Goal: Obtain resource: Download file/media

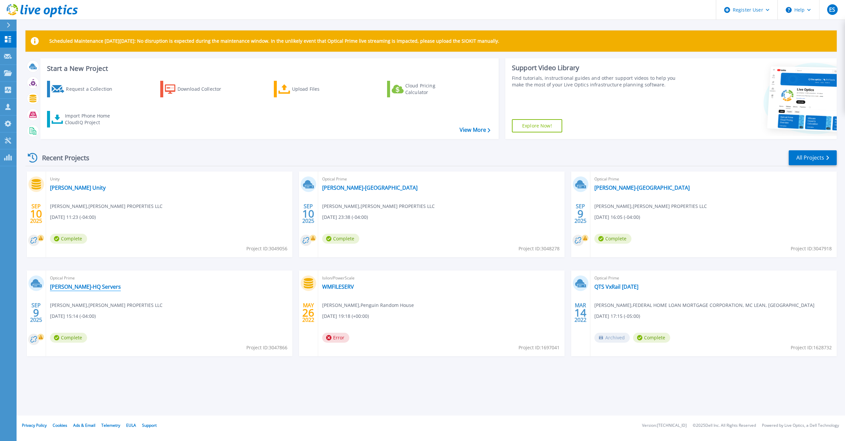
click at [79, 285] on link "[PERSON_NAME]-HQ Servers" at bounding box center [85, 286] width 71 height 7
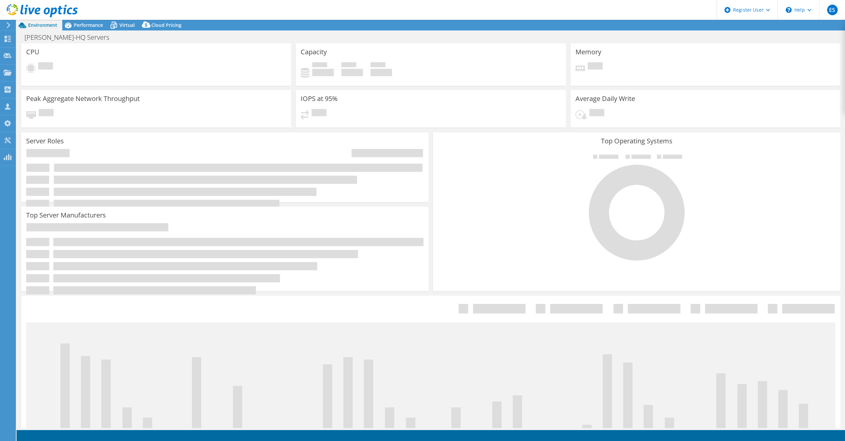
select select "USD"
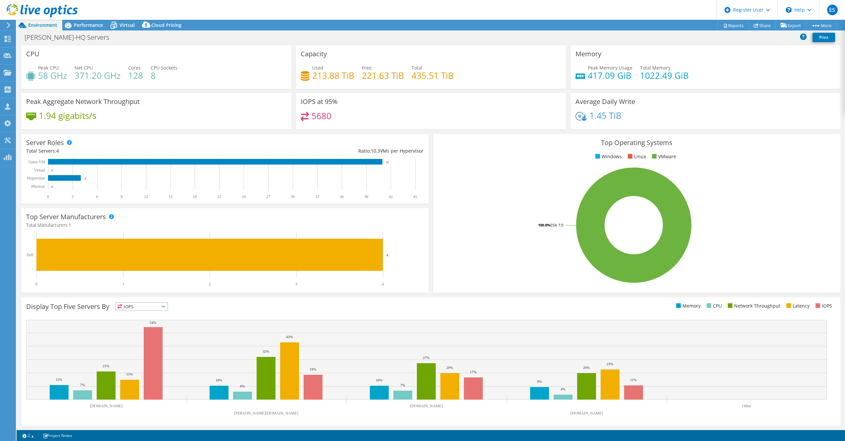
scroll to position [1, 0]
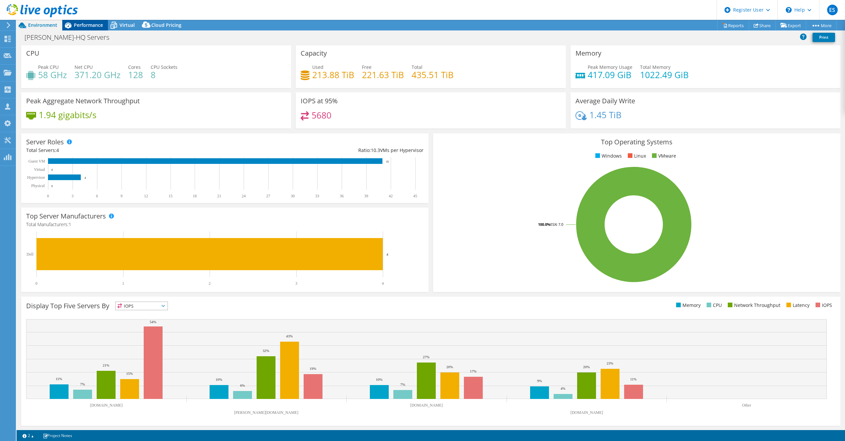
click at [92, 24] on span "Performance" at bounding box center [88, 25] width 29 height 6
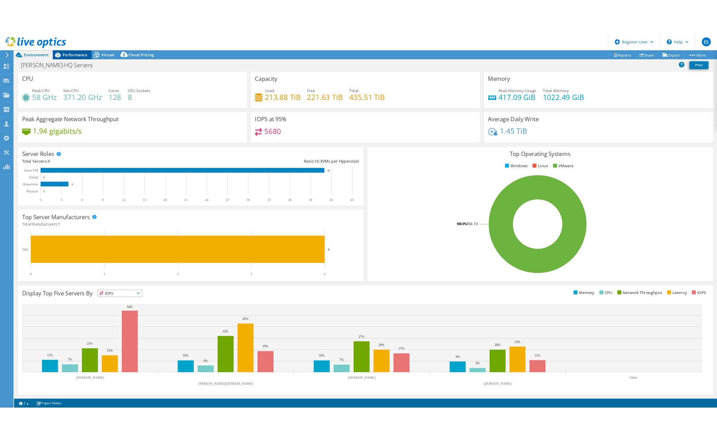
scroll to position [0, 0]
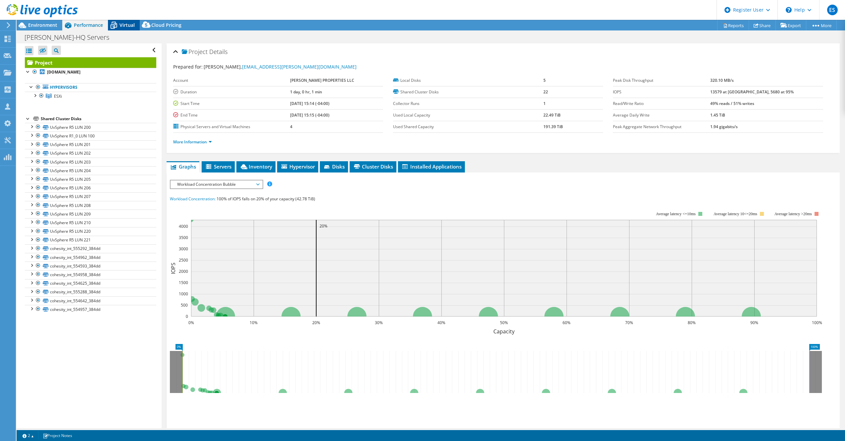
click at [122, 24] on span "Virtual" at bounding box center [126, 25] width 15 height 6
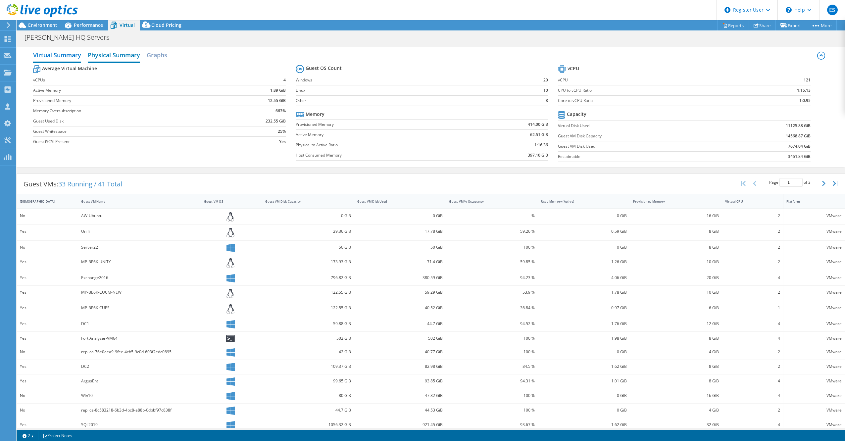
click at [111, 60] on h2 "Physical Summary" at bounding box center [114, 55] width 52 height 15
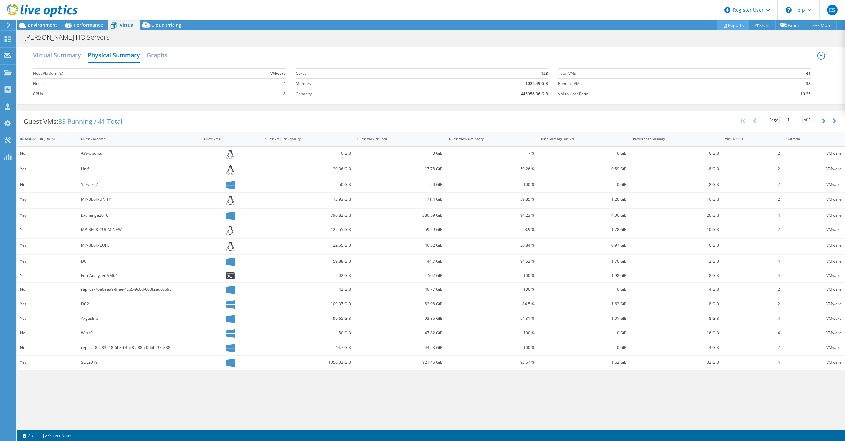
click at [729, 25] on link "Reports" at bounding box center [733, 25] width 32 height 10
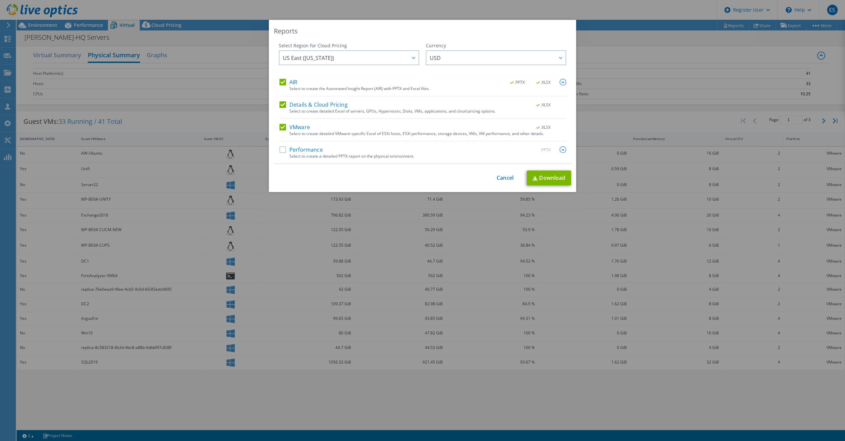
click at [282, 83] on label "AIR" at bounding box center [288, 82] width 18 height 7
click at [0, 0] on input "AIR" at bounding box center [0, 0] width 0 height 0
click at [282, 107] on label "Details & Cloud Pricing" at bounding box center [313, 104] width 68 height 7
click at [0, 0] on input "Details & Cloud Pricing" at bounding box center [0, 0] width 0 height 0
click at [281, 149] on label "Performance" at bounding box center [300, 149] width 43 height 7
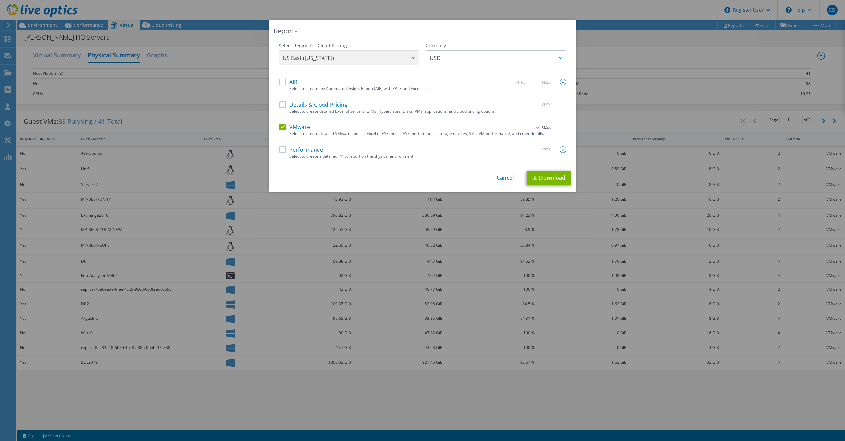
click at [0, 0] on input "Performance" at bounding box center [0, 0] width 0 height 0
click at [283, 105] on label "Details & Cloud Pricing" at bounding box center [313, 104] width 68 height 7
click at [0, 0] on input "Details & Cloud Pricing" at bounding box center [0, 0] width 0 height 0
click at [285, 80] on label "AIR" at bounding box center [288, 82] width 18 height 7
click at [0, 0] on input "AIR" at bounding box center [0, 0] width 0 height 0
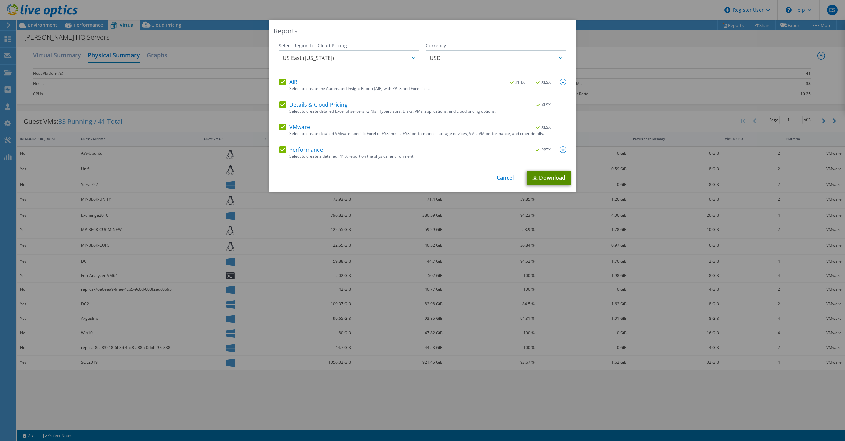
click at [545, 181] on link "Download" at bounding box center [549, 177] width 44 height 15
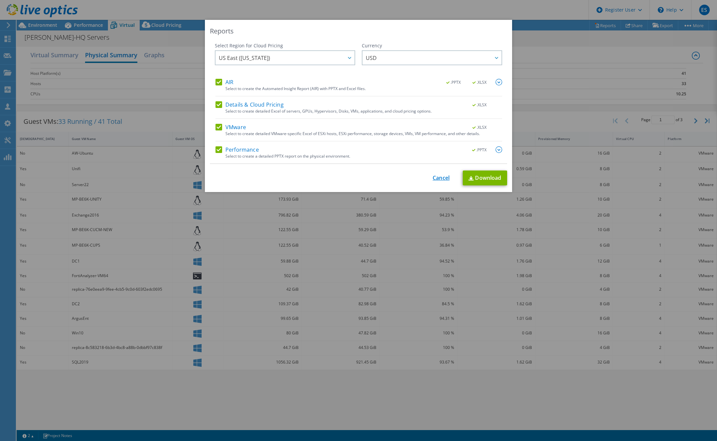
click at [437, 177] on link "Cancel" at bounding box center [441, 178] width 17 height 6
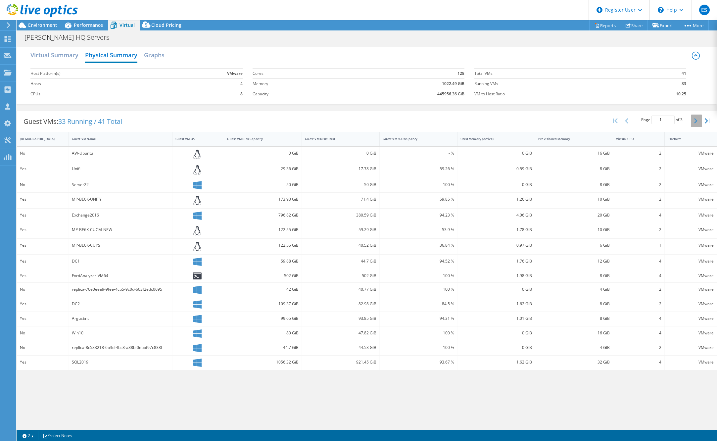
click at [698, 120] on button "button" at bounding box center [696, 121] width 11 height 13
type input "3"
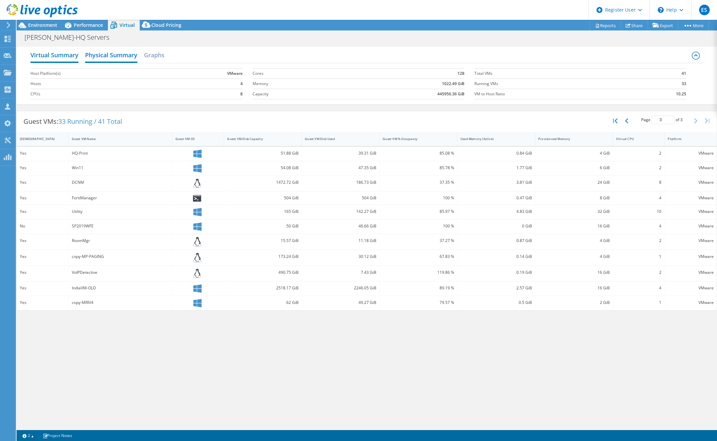
click at [54, 52] on h2 "Virtual Summary" at bounding box center [54, 55] width 48 height 15
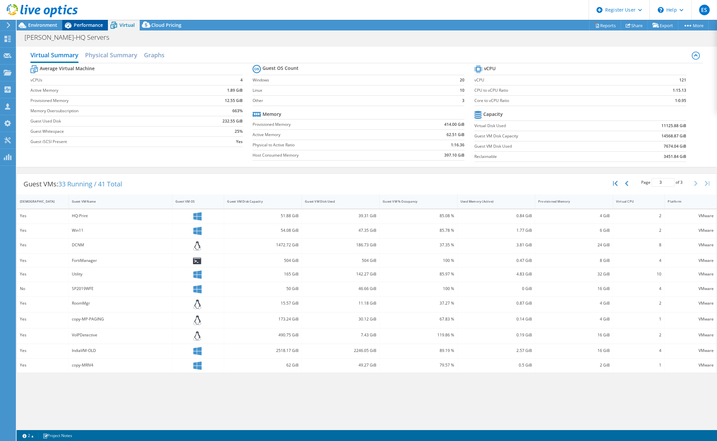
click at [84, 23] on span "Performance" at bounding box center [88, 25] width 29 height 6
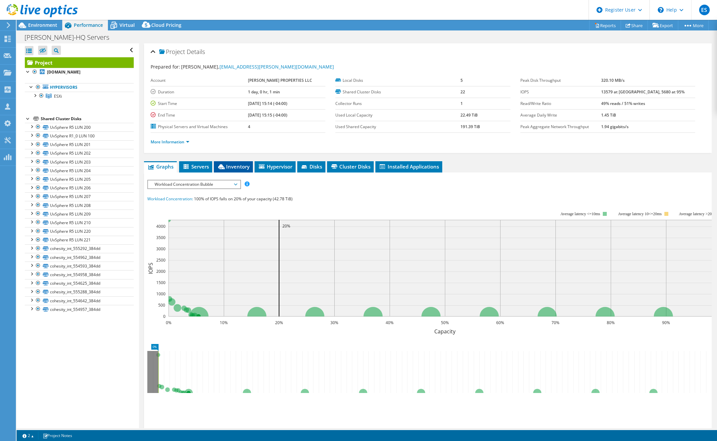
click at [237, 166] on span "Inventory" at bounding box center [233, 166] width 32 height 7
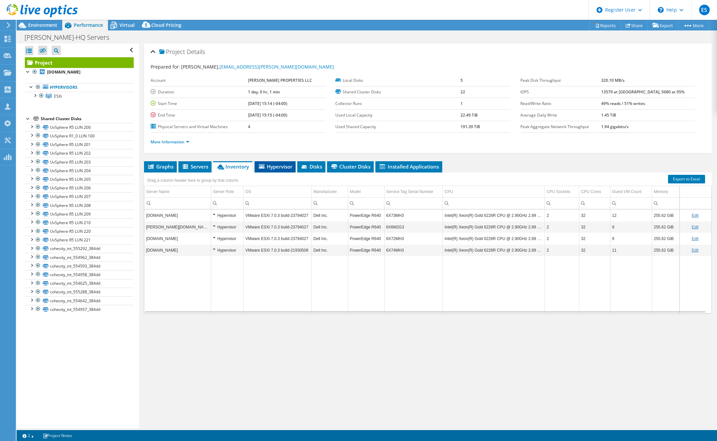
click at [277, 163] on span "Hypervisor" at bounding box center [275, 166] width 34 height 7
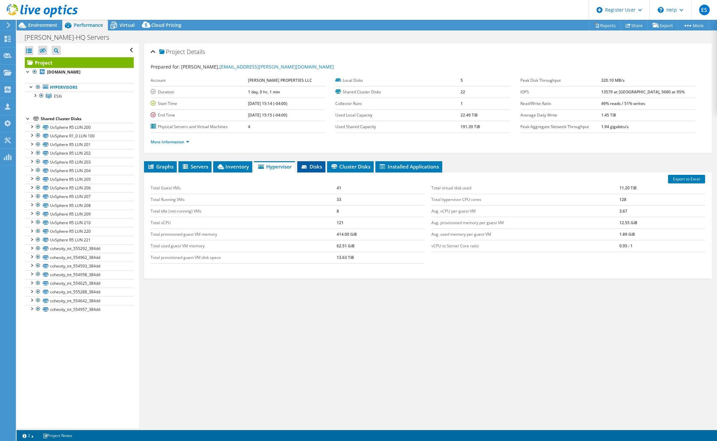
click at [312, 168] on span "Disks" at bounding box center [311, 166] width 22 height 7
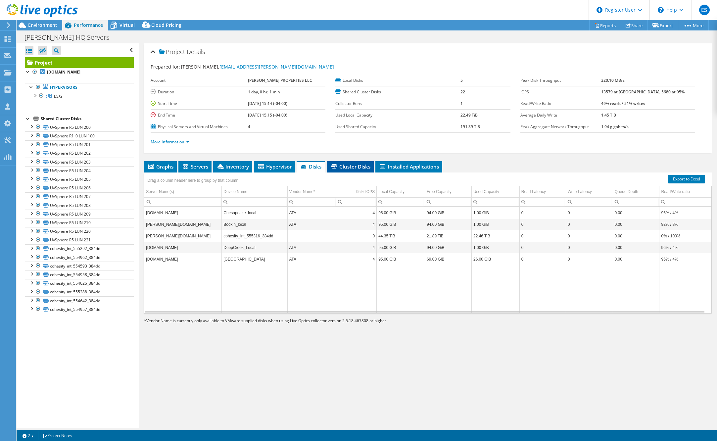
click at [356, 163] on span "Cluster Disks" at bounding box center [350, 166] width 40 height 7
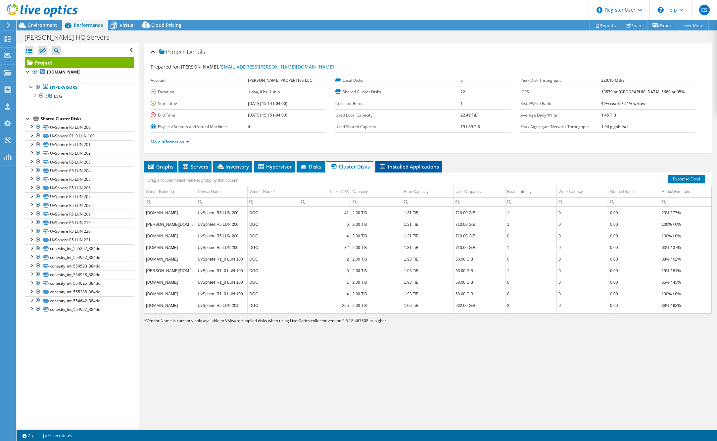
click at [412, 168] on span "Installed Applications" at bounding box center [409, 166] width 60 height 7
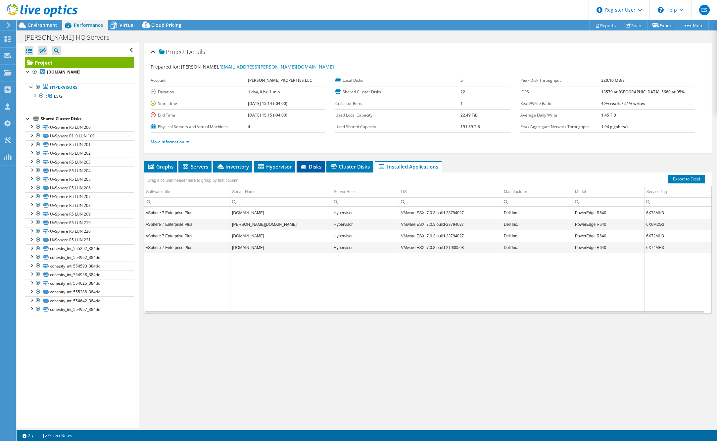
click at [307, 166] on icon at bounding box center [304, 167] width 7 height 4
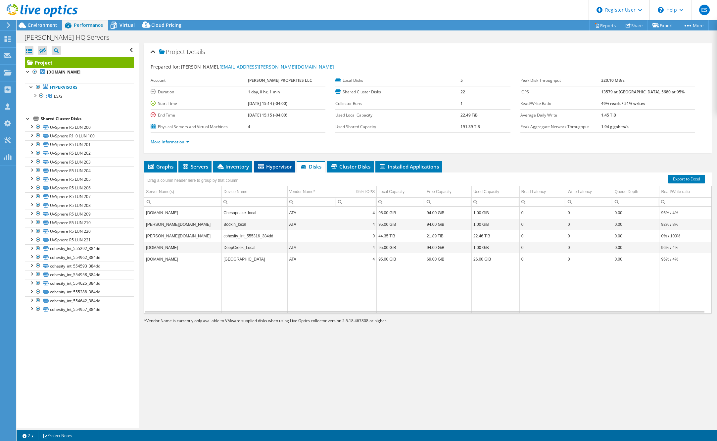
click at [271, 161] on li "Hypervisor" at bounding box center [274, 166] width 41 height 11
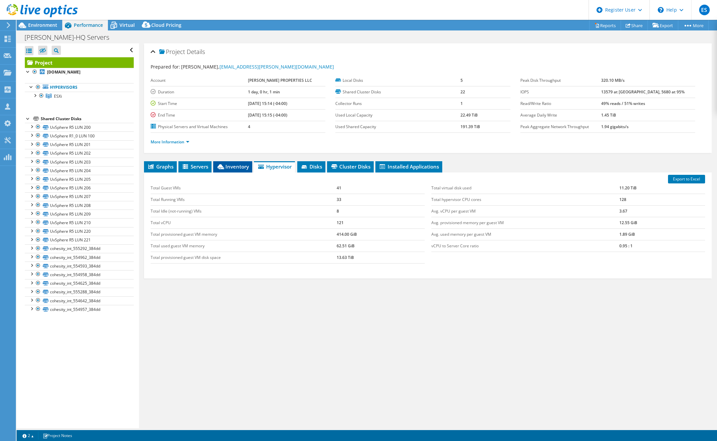
click at [221, 168] on span "Inventory" at bounding box center [232, 166] width 32 height 7
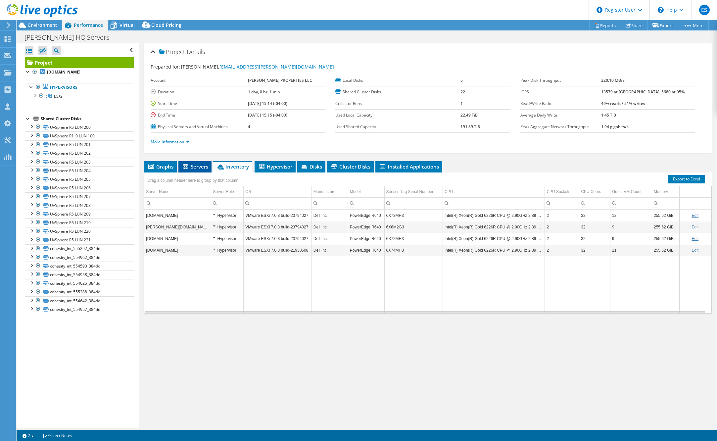
click at [200, 164] on span "Servers" at bounding box center [195, 166] width 26 height 7
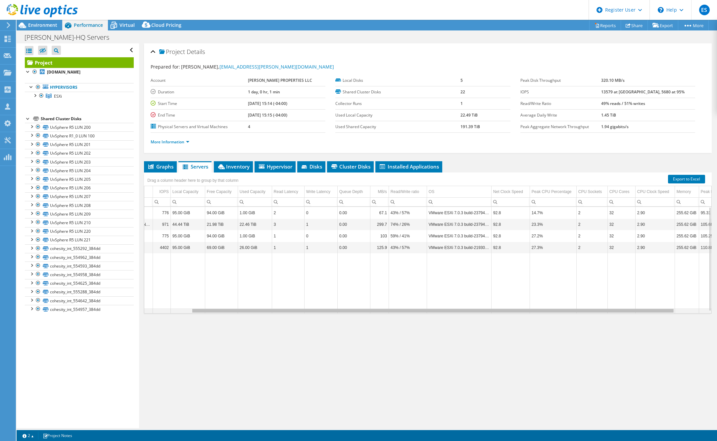
scroll to position [0, 92]
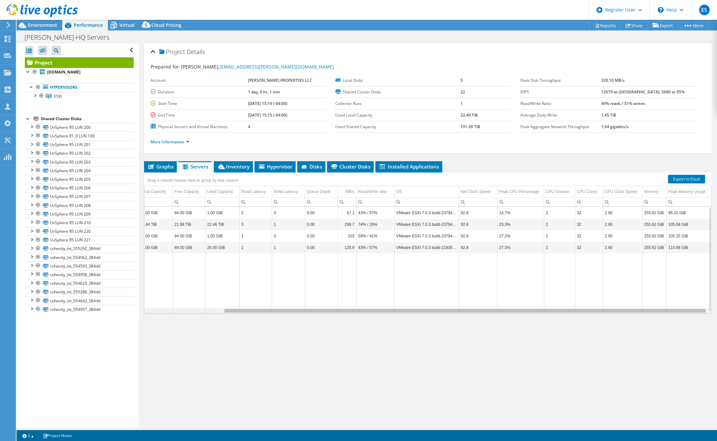
drag, startPoint x: 404, startPoint y: 308, endPoint x: 531, endPoint y: 316, distance: 126.7
click at [531, 316] on body "ES Dell User [PERSON_NAME] [PERSON_NAME][EMAIL_ADDRESS][DOMAIN_NAME] Dell My Pr…" at bounding box center [358, 220] width 717 height 441
click at [312, 164] on span "Disks" at bounding box center [311, 166] width 22 height 7
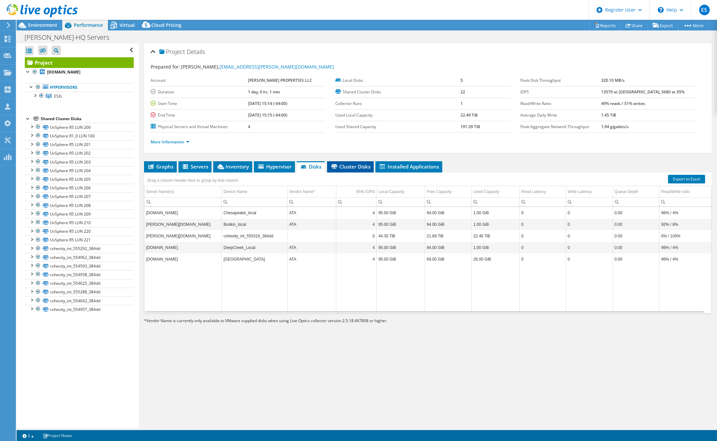
click at [366, 165] on span "Cluster Disks" at bounding box center [350, 166] width 40 height 7
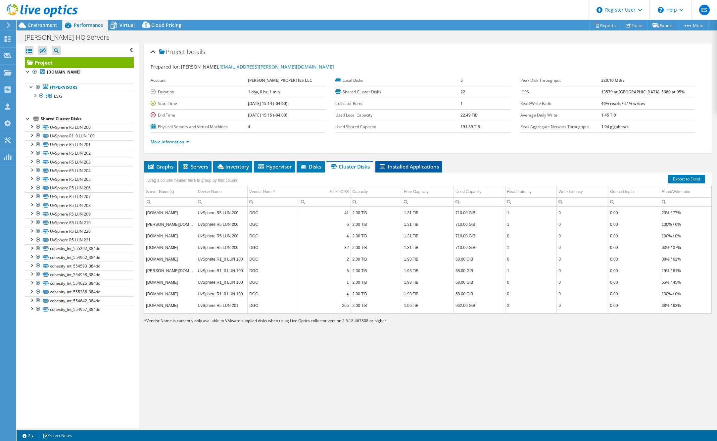
click at [396, 165] on span "Installed Applications" at bounding box center [409, 166] width 60 height 7
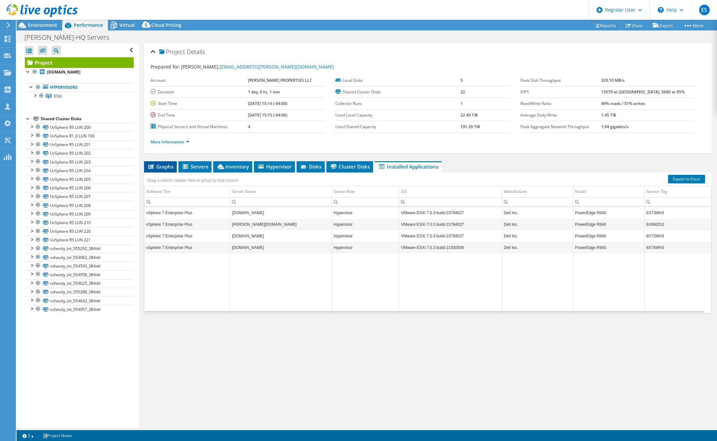
click at [168, 168] on li "Graphs" at bounding box center [160, 166] width 33 height 11
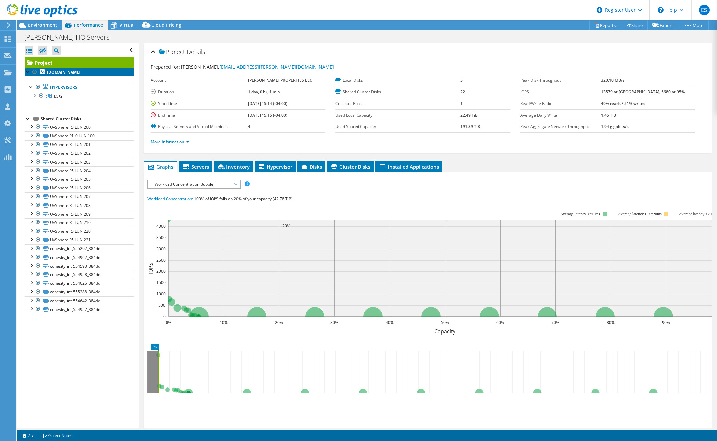
click at [73, 73] on b "[DOMAIN_NAME]" at bounding box center [63, 72] width 33 height 6
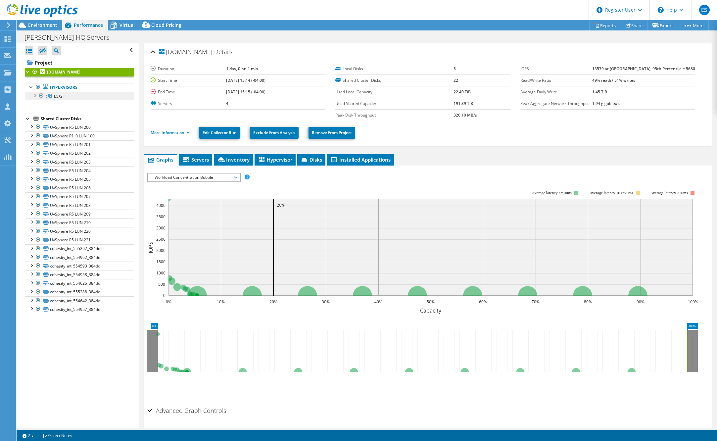
click at [56, 97] on span "ESXi" at bounding box center [58, 96] width 8 height 6
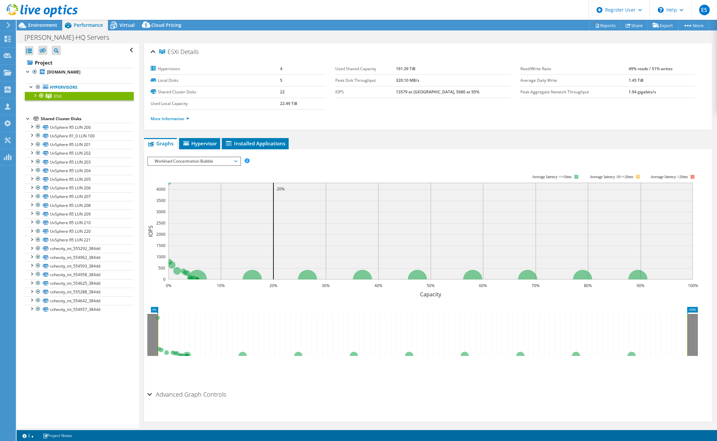
click at [34, 94] on div at bounding box center [34, 95] width 7 height 7
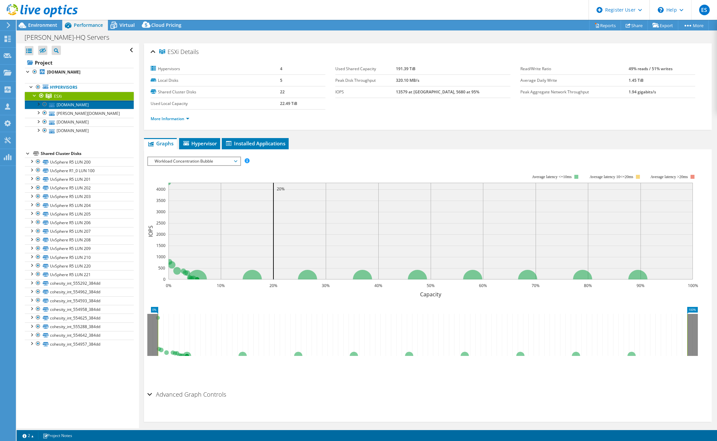
click at [69, 108] on link "chesapeake.merrittproperties.com" at bounding box center [79, 104] width 109 height 9
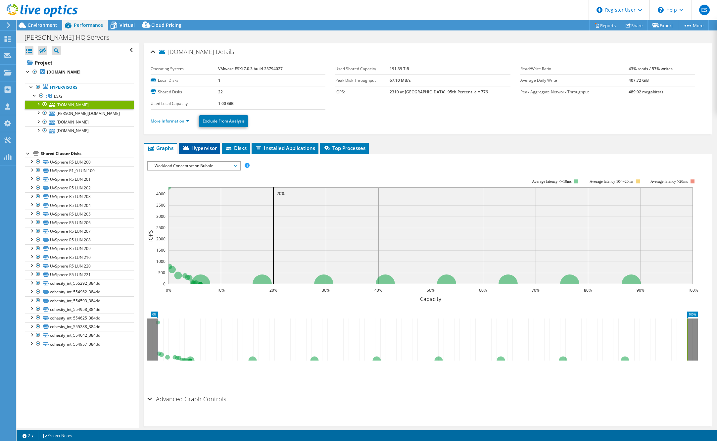
click at [208, 151] on li "Hypervisor" at bounding box center [199, 148] width 41 height 11
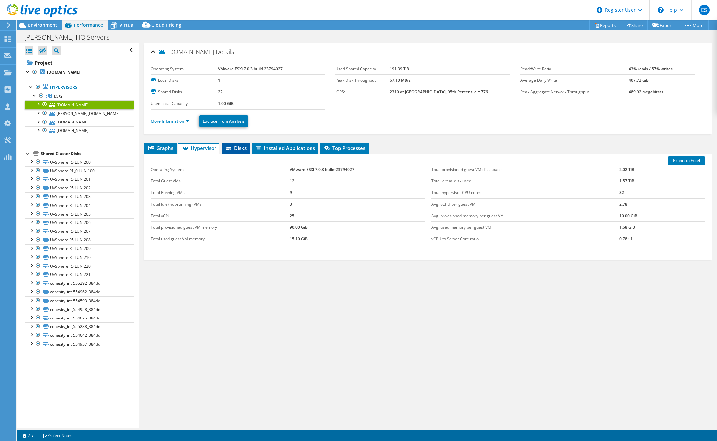
click at [236, 150] on span "Disks" at bounding box center [236, 148] width 22 height 7
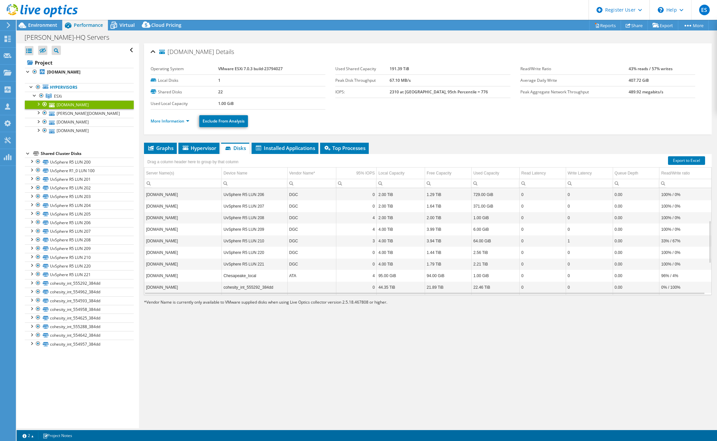
scroll to position [120, 0]
drag, startPoint x: 296, startPoint y: 233, endPoint x: 285, endPoint y: 232, distance: 10.6
click at [285, 232] on tr "chesapeake.merrittproperties.com Chesapeake_local ATA 4 95.00 GiB 94.00 GiB 1.0…" at bounding box center [427, 236] width 567 height 12
drag, startPoint x: 285, startPoint y: 232, endPoint x: 277, endPoint y: 231, distance: 8.6
click at [277, 231] on td "Chesapeake_local" at bounding box center [255, 236] width 66 height 12
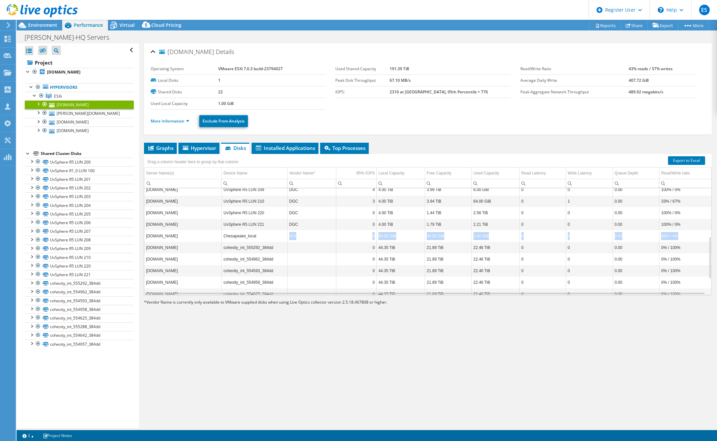
drag, startPoint x: 679, startPoint y: 234, endPoint x: 289, endPoint y: 232, distance: 390.5
click at [289, 232] on tr "chesapeake.merrittproperties.com Chesapeake_local ATA 4 95.00 GiB 94.00 GiB 1.0…" at bounding box center [427, 236] width 567 height 12
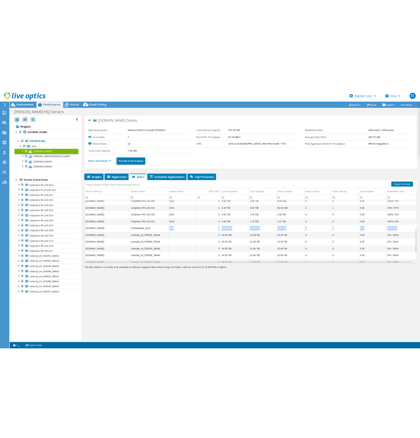
scroll to position [41, 0]
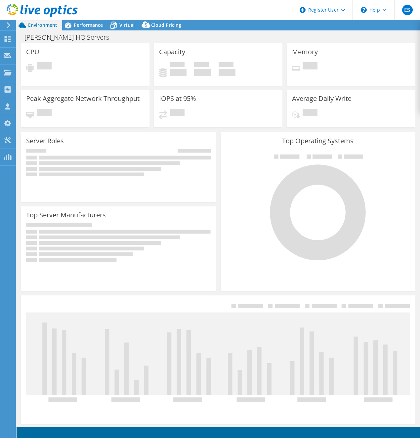
select select "USD"
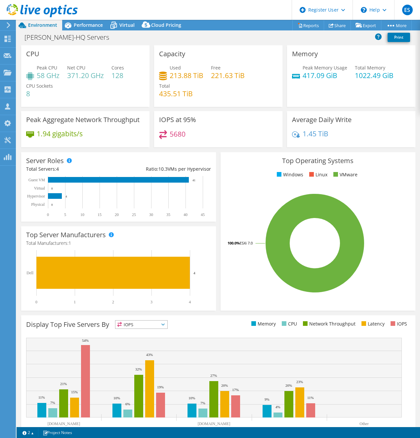
click at [32, 26] on span "Environment" at bounding box center [42, 25] width 29 height 6
click at [9, 25] on use at bounding box center [9, 25] width 4 height 6
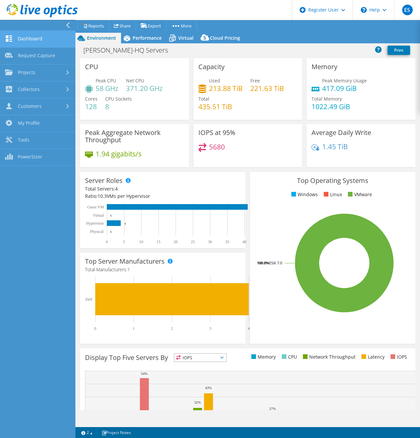
click at [26, 40] on link "Dashboard" at bounding box center [37, 39] width 75 height 17
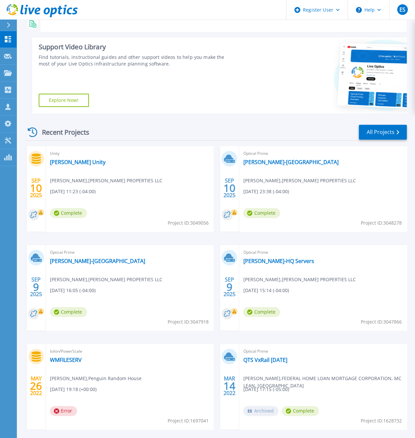
scroll to position [132, 0]
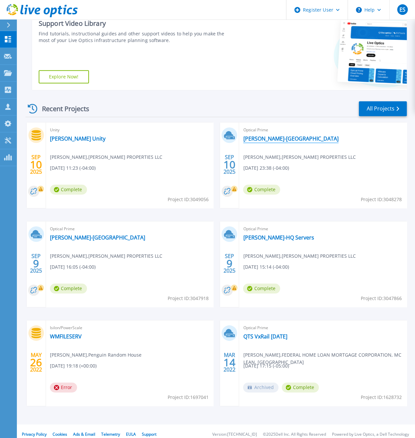
click at [257, 141] on link "Merritt-NC" at bounding box center [290, 138] width 95 height 7
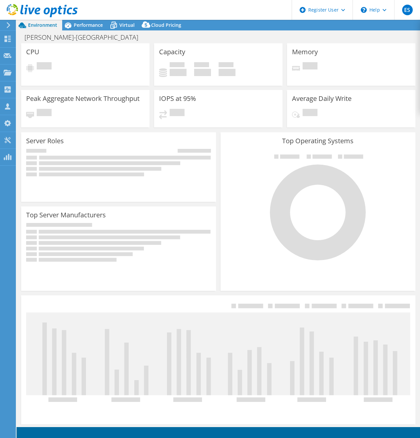
select select "USD"
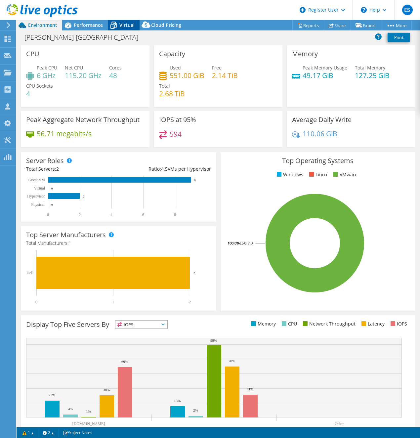
click at [125, 25] on span "Virtual" at bounding box center [126, 25] width 15 height 6
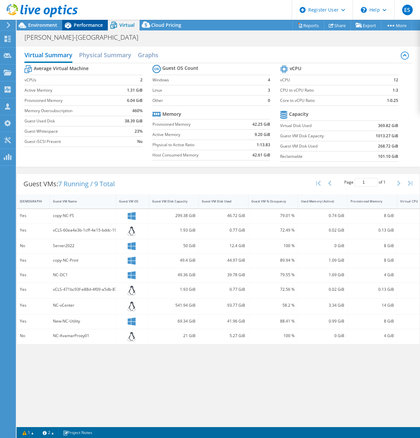
click at [95, 21] on div "Performance" at bounding box center [85, 25] width 46 height 11
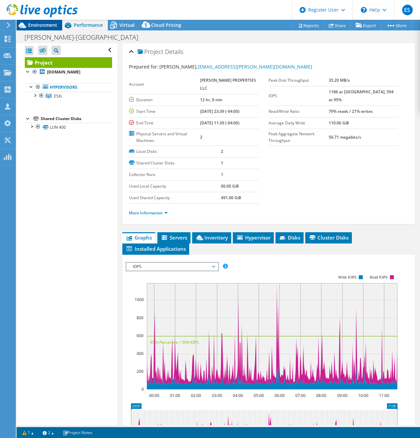
click at [47, 24] on span "Environment" at bounding box center [42, 25] width 29 height 6
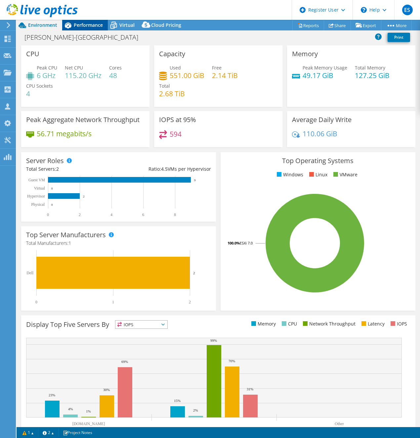
click at [73, 26] on icon at bounding box center [68, 26] width 12 height 12
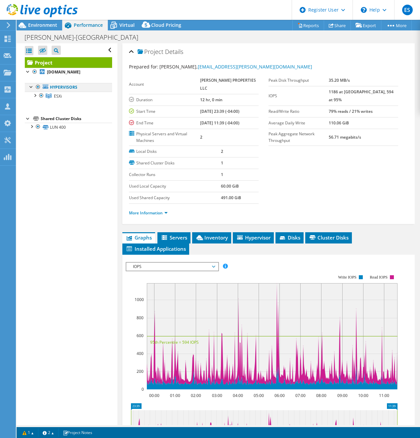
click at [32, 90] on div at bounding box center [31, 86] width 7 height 7
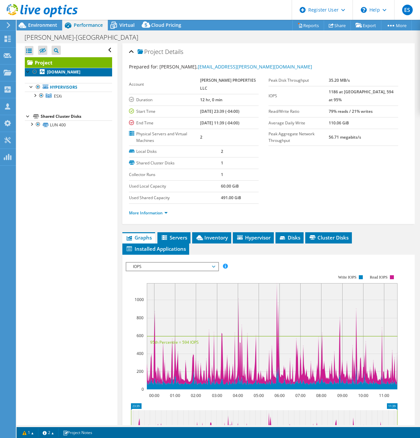
click at [29, 76] on link "nc-bravo.merrittproperties.com" at bounding box center [68, 72] width 87 height 9
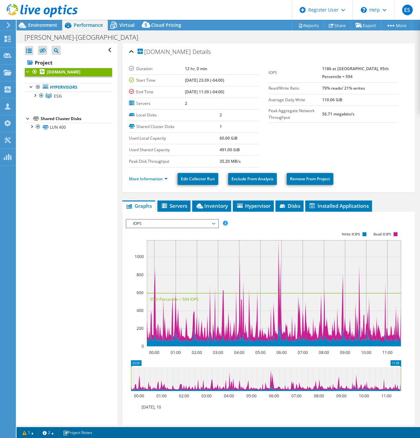
click at [27, 70] on div at bounding box center [28, 71] width 7 height 7
click at [32, 92] on link "Hypervisors" at bounding box center [68, 87] width 87 height 9
click at [38, 98] on div at bounding box center [34, 95] width 7 height 7
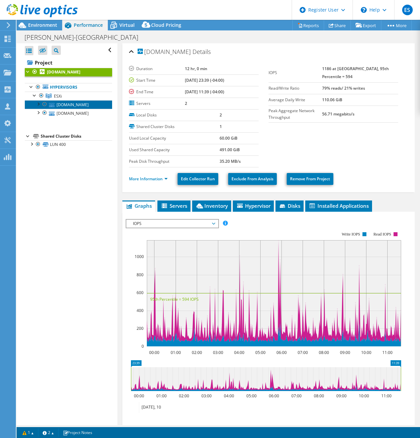
click at [90, 109] on link "[DOMAIN_NAME]" at bounding box center [68, 104] width 87 height 9
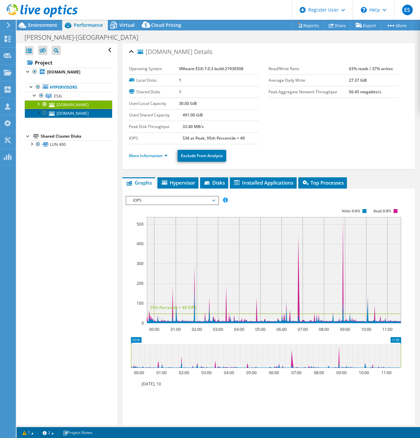
click at [84, 117] on link "[DOMAIN_NAME]" at bounding box center [68, 113] width 87 height 9
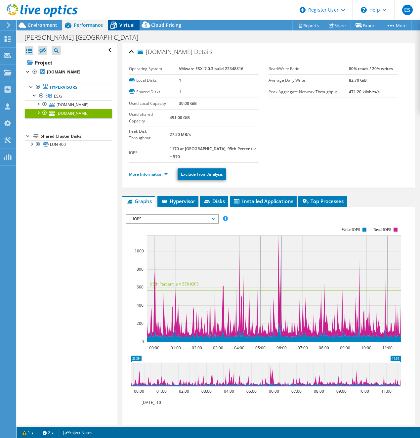
click at [117, 22] on icon at bounding box center [114, 26] width 12 height 12
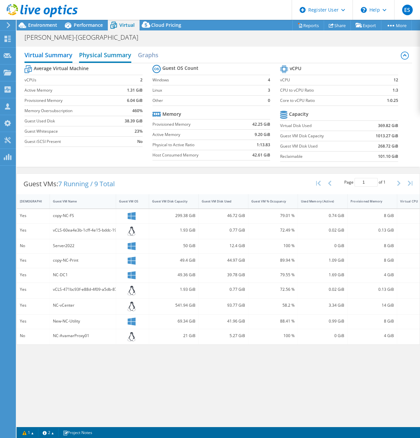
click at [92, 56] on h2 "Physical Summary" at bounding box center [105, 55] width 52 height 15
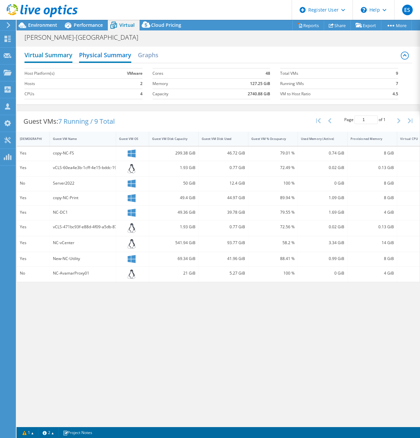
click at [52, 57] on h2 "Virtual Summary" at bounding box center [48, 55] width 48 height 15
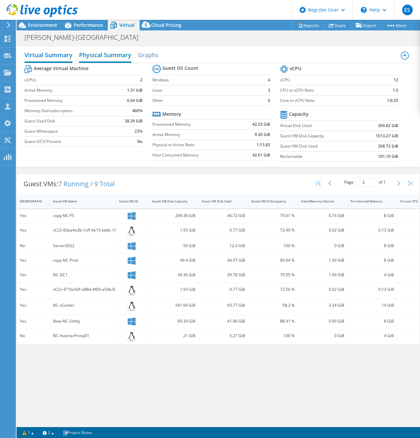
click at [117, 59] on h2 "Physical Summary" at bounding box center [105, 55] width 52 height 15
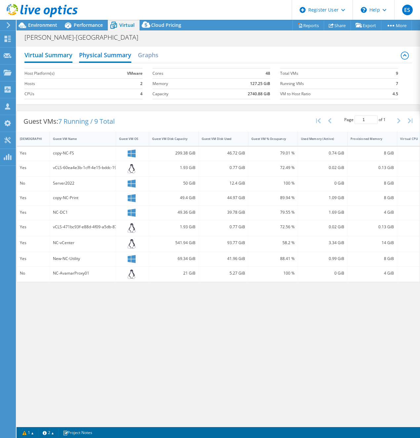
click at [58, 54] on h2 "Virtual Summary" at bounding box center [48, 55] width 48 height 15
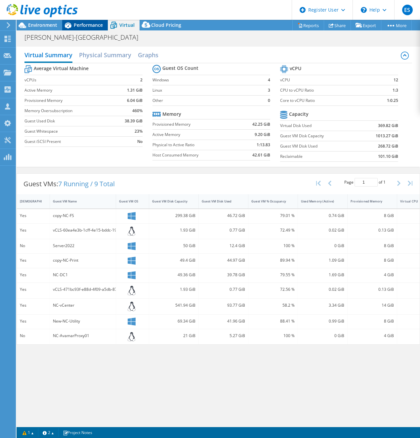
click at [89, 26] on span "Performance" at bounding box center [88, 25] width 29 height 6
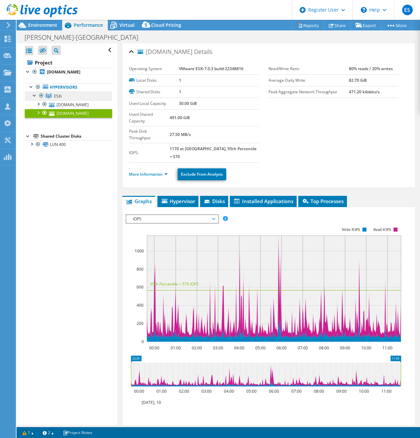
click at [68, 99] on link "ESXi" at bounding box center [68, 96] width 87 height 9
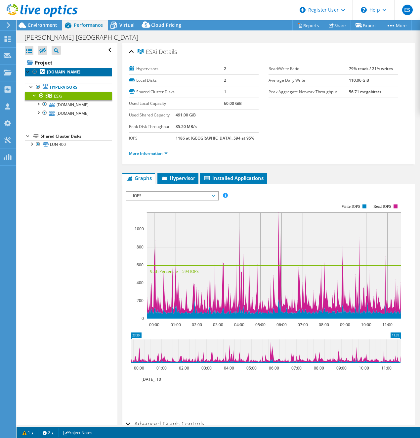
click at [61, 72] on link "[DOMAIN_NAME]" at bounding box center [68, 72] width 87 height 9
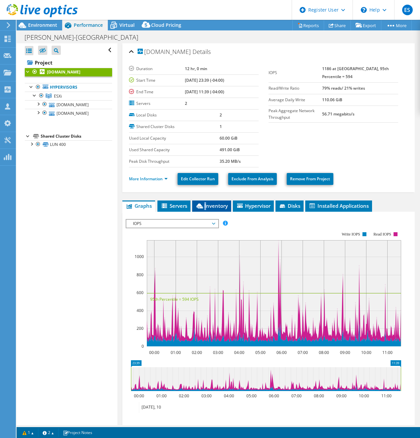
click at [206, 207] on span "Inventory" at bounding box center [212, 206] width 32 height 7
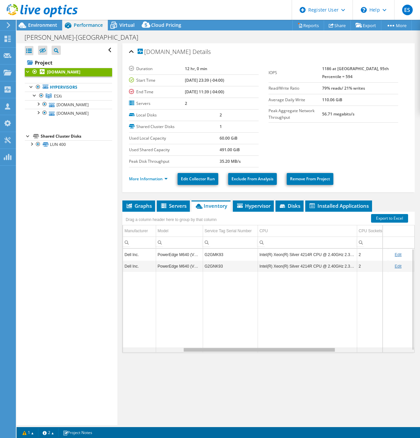
scroll to position [0, 4]
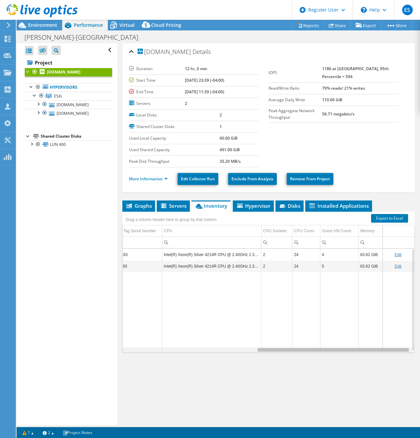
drag, startPoint x: 265, startPoint y: 349, endPoint x: 428, endPoint y: 345, distance: 162.9
click at [420, 345] on html "ES Dell User Eric Snipe Eric.Snipe@dell.com Dell My Profile Log Out \n Help Exp…" at bounding box center [210, 219] width 420 height 438
click at [53, 24] on span "Environment" at bounding box center [42, 25] width 29 height 6
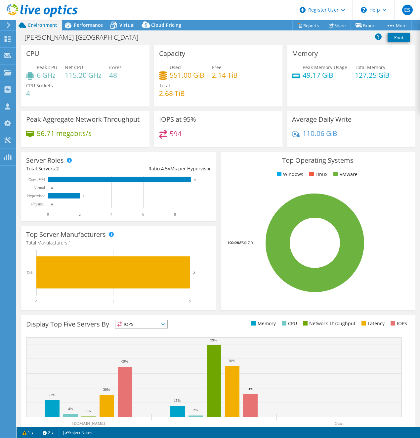
scroll to position [0, 0]
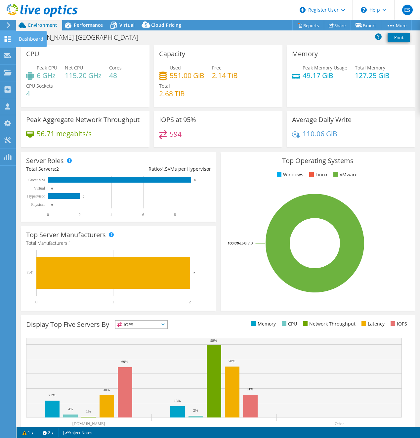
click at [4, 40] on icon at bounding box center [8, 39] width 8 height 6
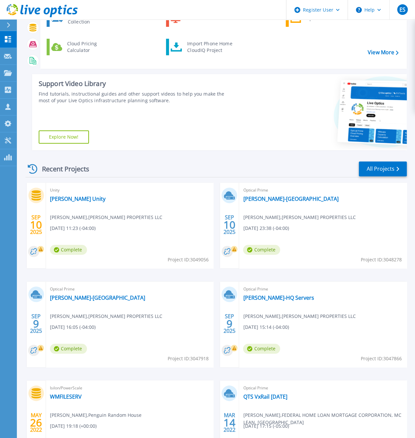
scroll to position [132, 0]
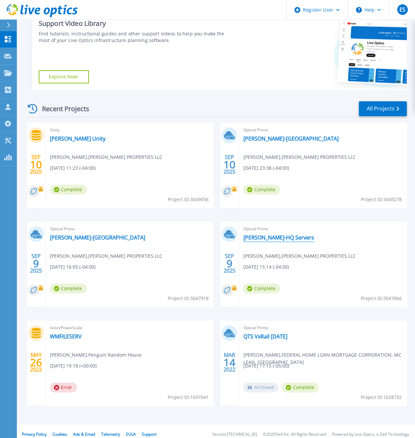
click at [259, 237] on link "[PERSON_NAME]-HQ Servers" at bounding box center [278, 237] width 71 height 7
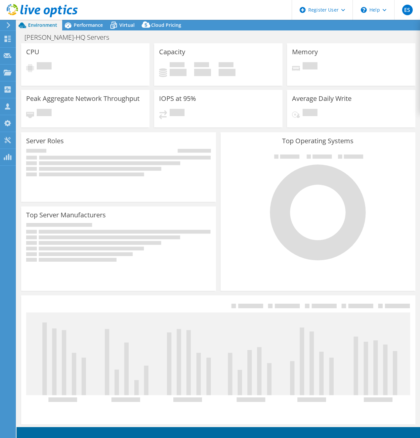
select select "USD"
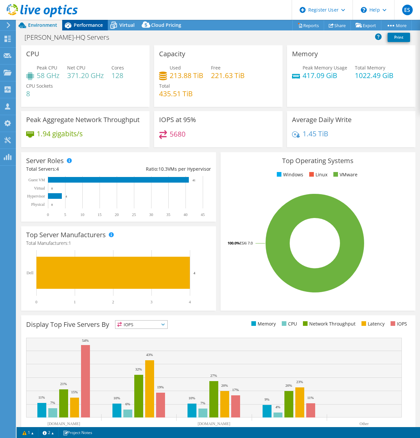
click at [78, 27] on span "Performance" at bounding box center [88, 25] width 29 height 6
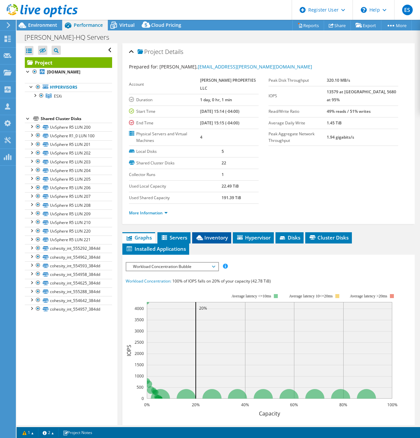
click at [210, 241] on span "Inventory" at bounding box center [212, 237] width 32 height 7
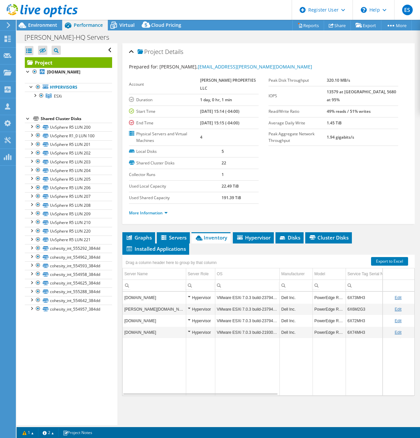
drag, startPoint x: 243, startPoint y: 410, endPoint x: 265, endPoint y: 411, distance: 21.9
click at [265, 398] on div "Graphs Servers Inventory Hypervisor Disks Cluster Disks Installed Applications …" at bounding box center [268, 314] width 293 height 165
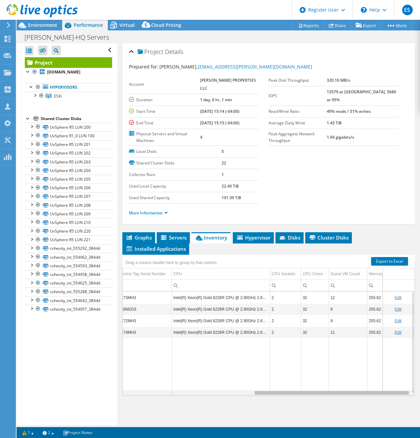
scroll to position [0, 242]
drag, startPoint x: 263, startPoint y: 407, endPoint x: 420, endPoint y: 418, distance: 157.6
click at [420, 418] on body "ES Dell User Eric Snipe Eric.Snipe@dell.com Dell My Profile Log Out \n Help Exp…" at bounding box center [210, 219] width 420 height 438
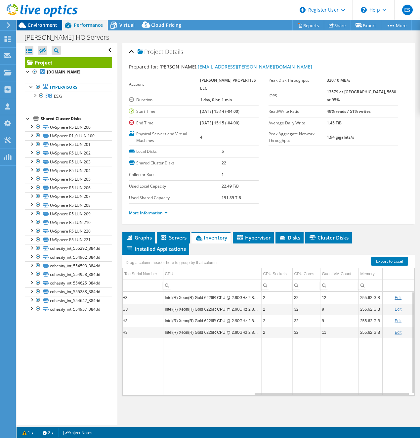
click at [34, 26] on span "Environment" at bounding box center [42, 25] width 29 height 6
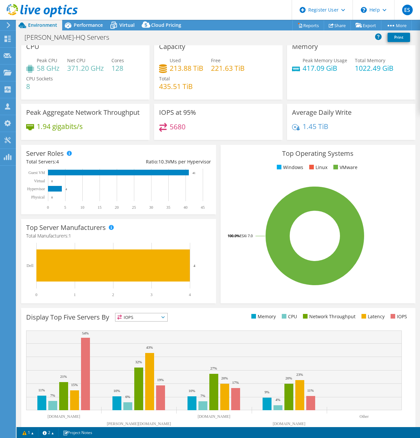
scroll to position [0, 0]
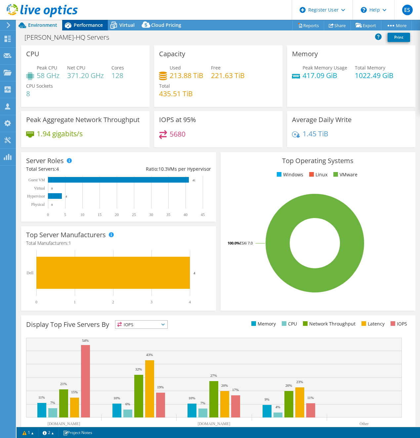
click at [87, 25] on span "Performance" at bounding box center [88, 25] width 29 height 6
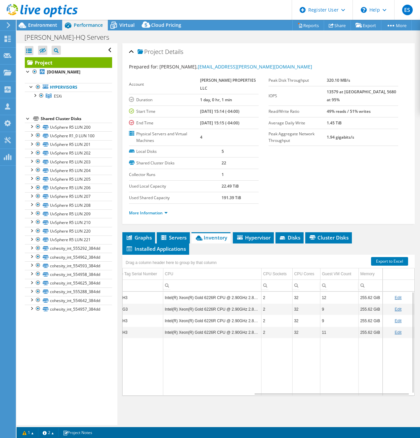
click at [12, 15] on use at bounding box center [42, 10] width 71 height 13
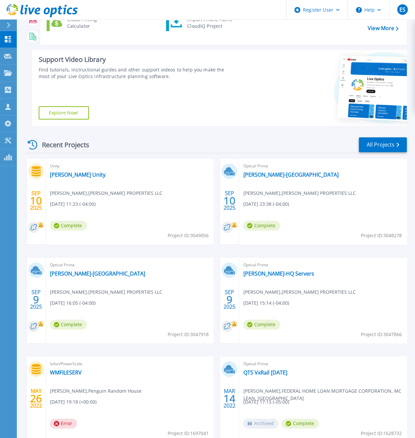
scroll to position [99, 0]
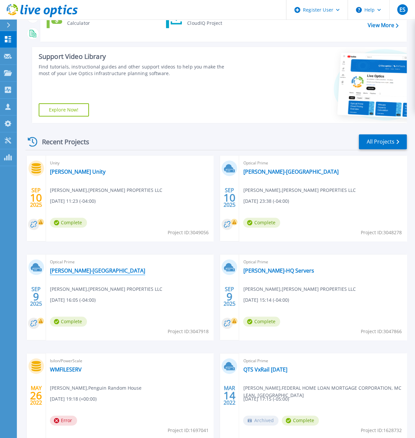
click at [68, 268] on link "[PERSON_NAME]-[GEOGRAPHIC_DATA]" at bounding box center [97, 270] width 95 height 7
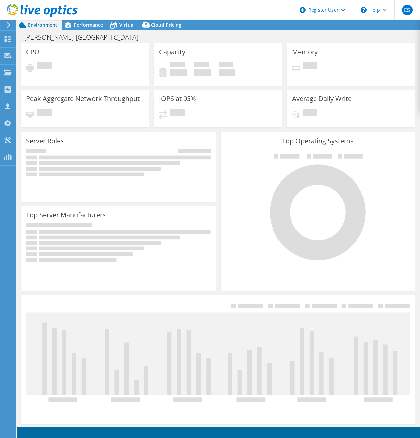
select select "USD"
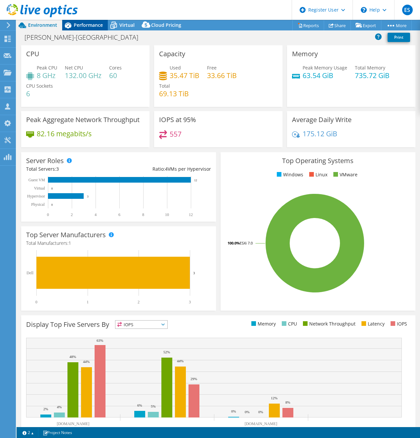
click at [72, 25] on icon at bounding box center [68, 26] width 12 height 12
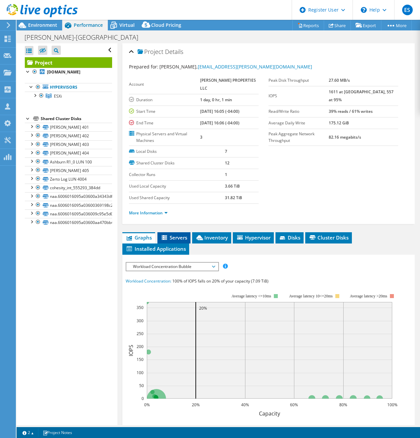
click at [179, 241] on span "Servers" at bounding box center [174, 237] width 26 height 7
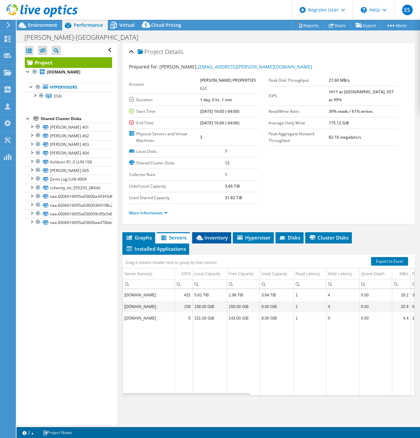
click at [222, 241] on span "Inventory" at bounding box center [212, 237] width 32 height 7
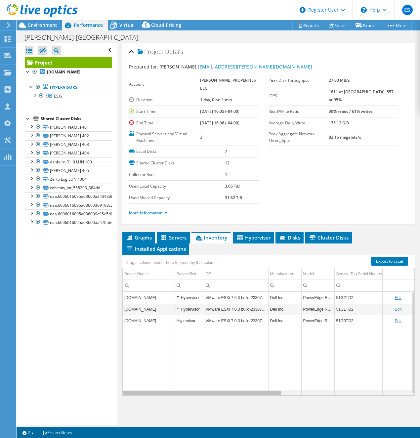
drag, startPoint x: 246, startPoint y: 405, endPoint x: 194, endPoint y: 398, distance: 52.5
click at [190, 399] on body "ES Dell User [PERSON_NAME] [PERSON_NAME][EMAIL_ADDRESS][DOMAIN_NAME] Dell My Pr…" at bounding box center [210, 219] width 420 height 438
drag, startPoint x: 205, startPoint y: 395, endPoint x: 221, endPoint y: 400, distance: 17.2
click at [221, 396] on td "Data grid" at bounding box center [236, 361] width 65 height 69
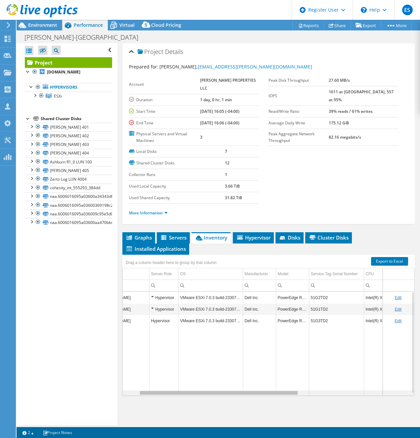
drag, startPoint x: 224, startPoint y: 409, endPoint x: 249, endPoint y: 409, distance: 24.2
click at [249, 410] on body "ES Dell User [PERSON_NAME] [PERSON_NAME][EMAIL_ADDRESS][DOMAIN_NAME] Dell My Pr…" at bounding box center [210, 219] width 420 height 438
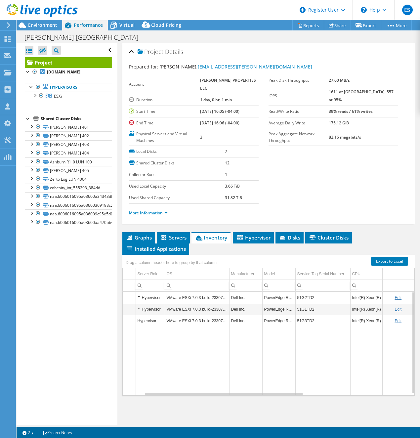
drag, startPoint x: 249, startPoint y: 409, endPoint x: 337, endPoint y: 417, distance: 88.7
click at [337, 417] on div "Project Details Prepared for: [PERSON_NAME], [EMAIL_ADDRESS][PERSON_NAME][DOMAI…" at bounding box center [268, 234] width 302 height 382
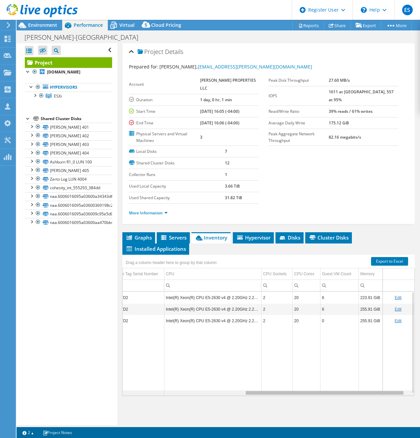
scroll to position [0, 0]
drag, startPoint x: 285, startPoint y: 408, endPoint x: 413, endPoint y: 417, distance: 128.4
click at [413, 417] on body "ES Dell User Eric Snipe Eric.Snipe@dell.com Dell My Profile Log Out \n Help Exp…" at bounding box center [210, 219] width 420 height 438
click at [175, 241] on span "Servers" at bounding box center [173, 237] width 26 height 7
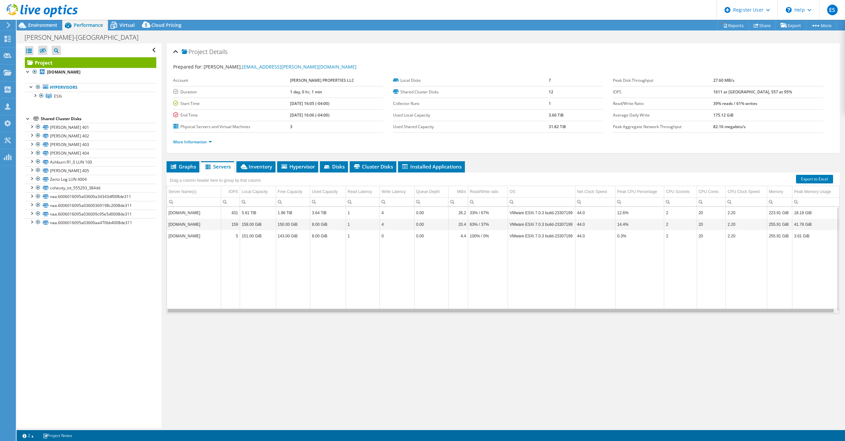
drag, startPoint x: 439, startPoint y: 308, endPoint x: 459, endPoint y: 308, distance: 20.5
click at [420, 309] on div "Data grid" at bounding box center [500, 311] width 666 height 4
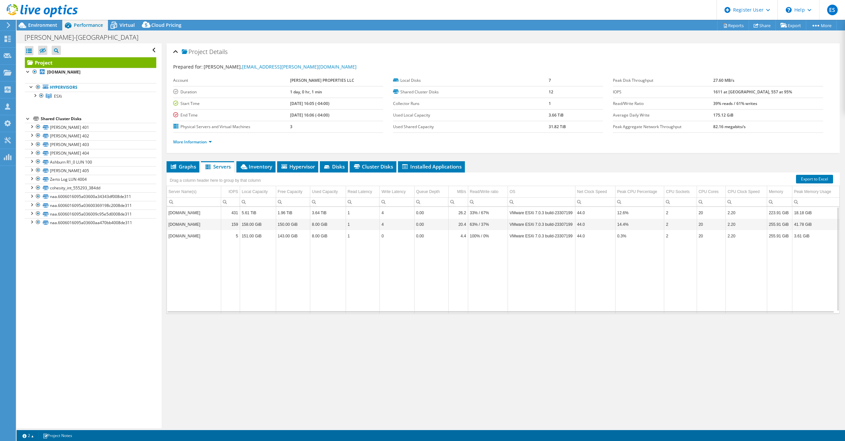
drag, startPoint x: 457, startPoint y: 305, endPoint x: 453, endPoint y: 305, distance: 3.6
click at [420, 305] on td "Data grid" at bounding box center [458, 278] width 20 height 72
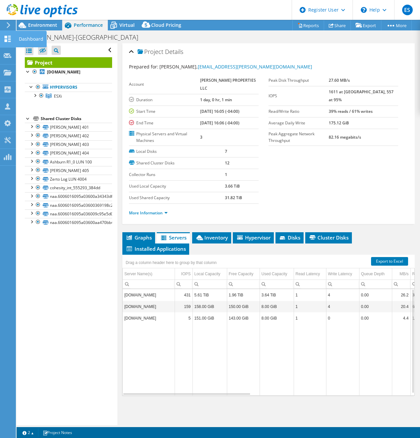
click at [10, 38] on icon at bounding box center [8, 39] width 8 height 6
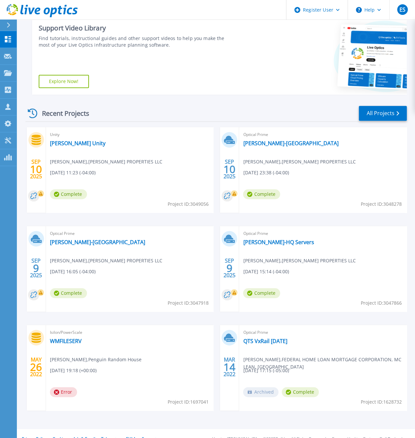
scroll to position [132, 0]
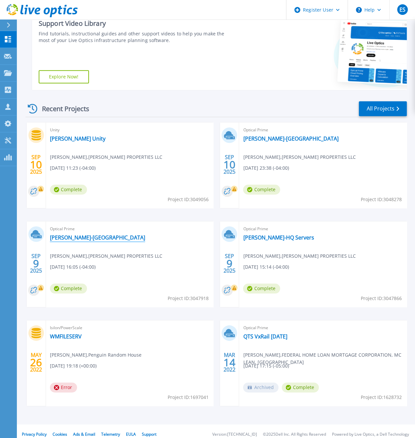
click at [69, 237] on link "[PERSON_NAME]-[GEOGRAPHIC_DATA]" at bounding box center [97, 237] width 95 height 7
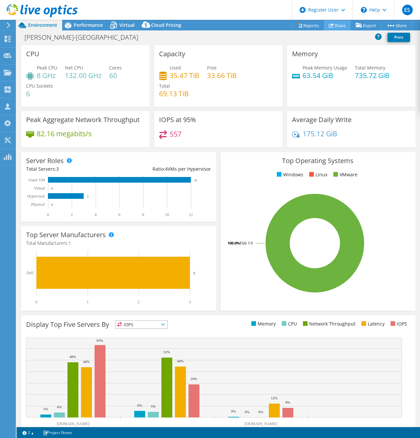
click at [335, 25] on link "Share" at bounding box center [337, 25] width 27 height 10
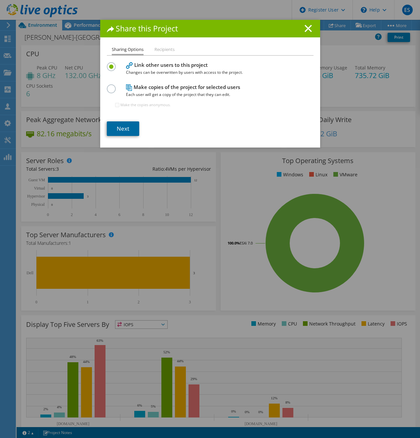
click at [120, 125] on link "Next" at bounding box center [123, 128] width 32 height 15
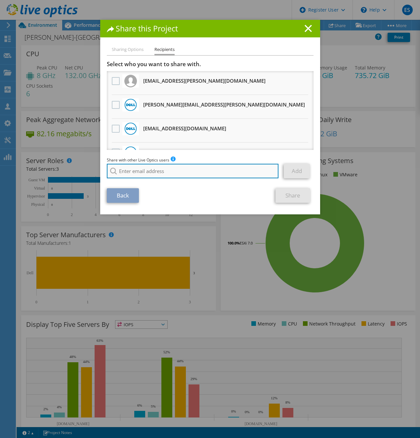
click at [124, 167] on input "search" at bounding box center [193, 171] width 172 height 15
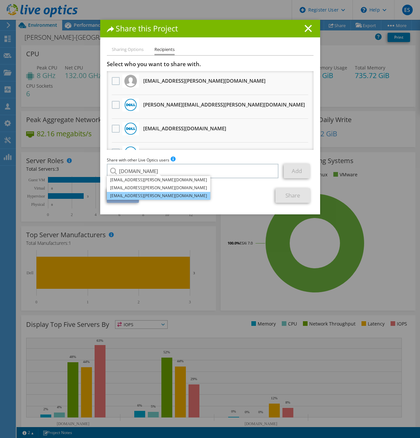
click at [161, 196] on li "[EMAIL_ADDRESS][PERSON_NAME][DOMAIN_NAME]" at bounding box center [159, 196] width 104 height 8
type input "[EMAIL_ADDRESS][PERSON_NAME][DOMAIN_NAME]"
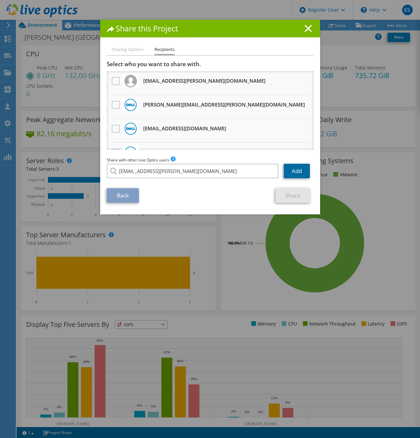
click at [295, 172] on link "Add" at bounding box center [297, 171] width 26 height 15
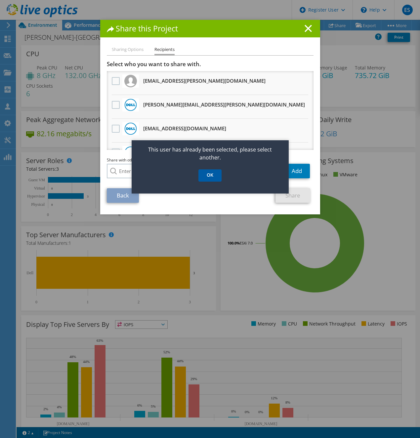
click at [206, 178] on link "OK" at bounding box center [210, 175] width 23 height 12
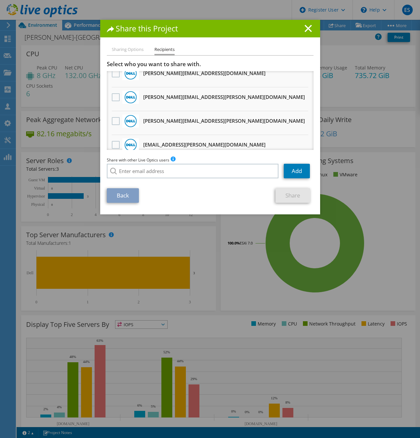
scroll to position [588, 0]
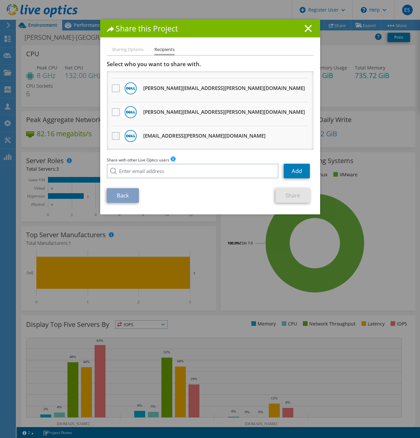
click at [115, 137] on label at bounding box center [117, 136] width 10 height 8
click at [0, 0] on input "checkbox" at bounding box center [0, 0] width 0 height 0
click at [287, 194] on link "Share" at bounding box center [293, 195] width 35 height 15
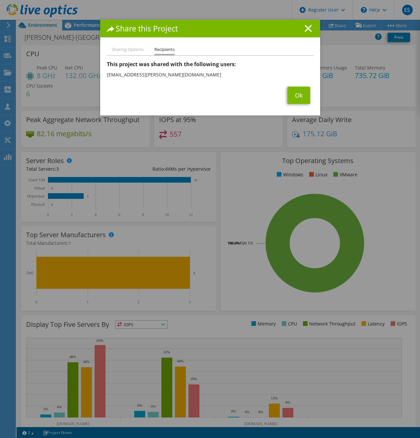
click at [308, 28] on icon at bounding box center [308, 28] width 7 height 7
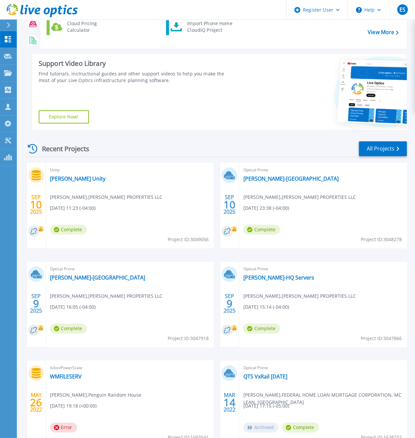
scroll to position [99, 0]
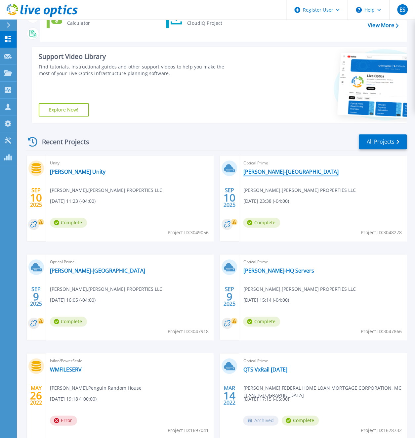
click at [263, 173] on link "[PERSON_NAME]-[GEOGRAPHIC_DATA]" at bounding box center [290, 171] width 95 height 7
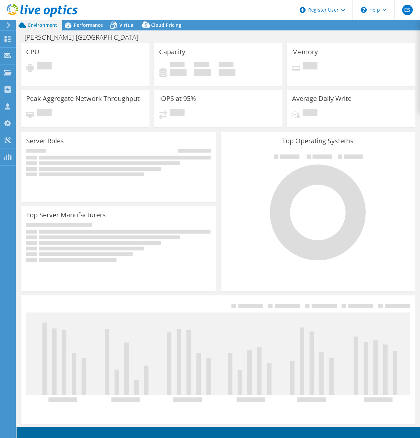
select select "USD"
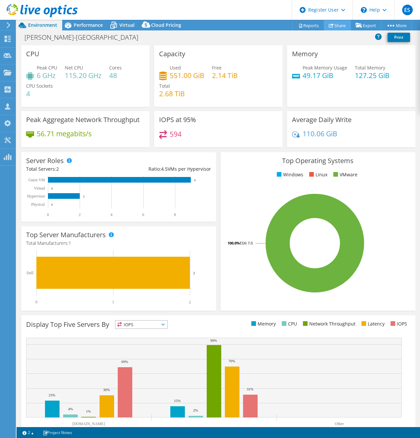
click at [333, 24] on link "Share" at bounding box center [337, 25] width 27 height 10
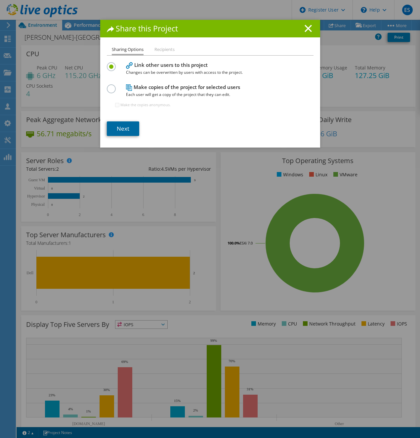
click at [122, 127] on link "Next" at bounding box center [123, 128] width 32 height 15
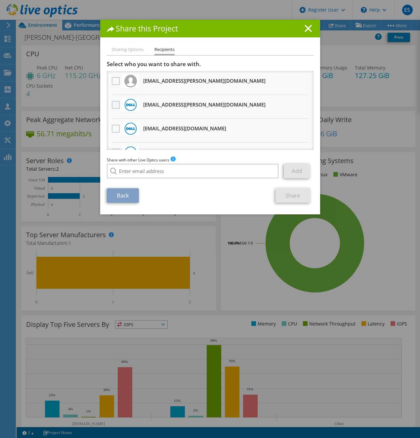
click at [112, 106] on label at bounding box center [117, 105] width 10 height 8
click at [0, 0] on input "checkbox" at bounding box center [0, 0] width 0 height 0
click at [283, 196] on link "Share" at bounding box center [293, 195] width 35 height 15
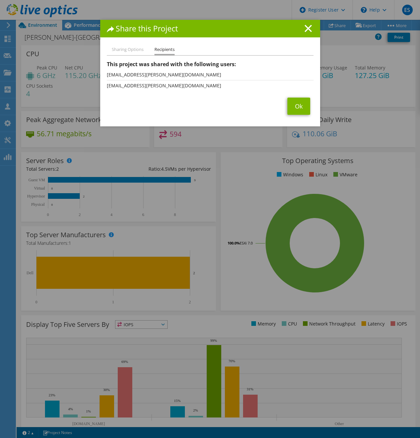
click at [309, 30] on h1 "Share this Project" at bounding box center [210, 29] width 207 height 8
click at [299, 102] on link "Ok" at bounding box center [299, 106] width 23 height 17
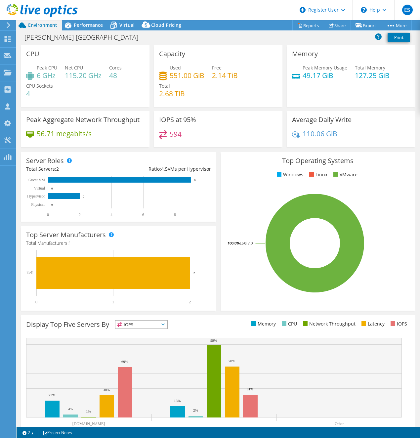
click at [17, 6] on use at bounding box center [42, 10] width 71 height 13
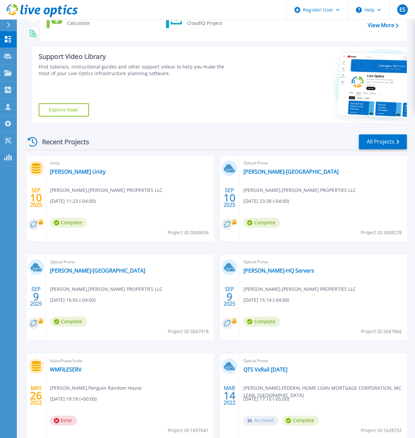
scroll to position [132, 0]
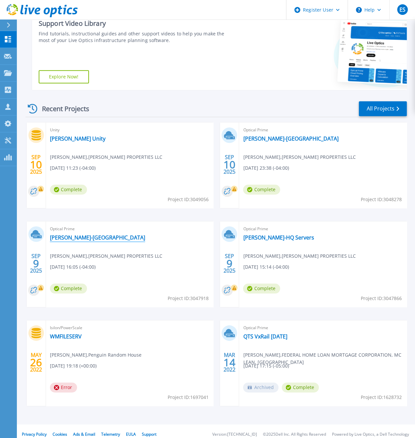
click at [64, 236] on link "[PERSON_NAME]-[GEOGRAPHIC_DATA]" at bounding box center [97, 237] width 95 height 7
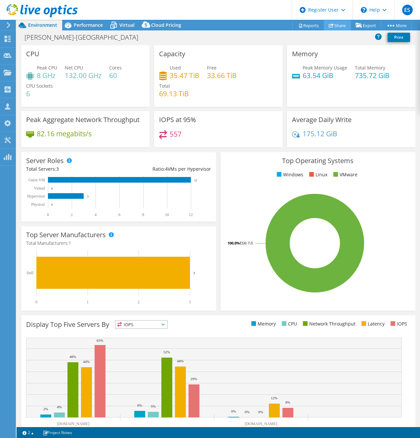
click at [340, 22] on link "Share" at bounding box center [337, 25] width 27 height 10
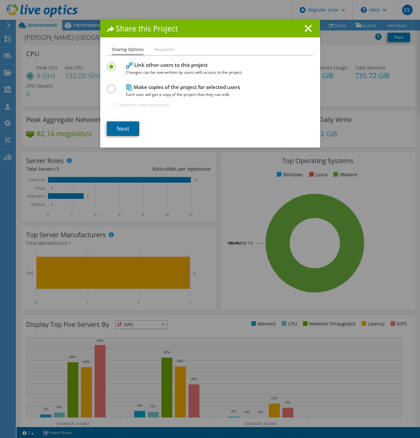
click at [118, 132] on link "Next" at bounding box center [123, 128] width 32 height 15
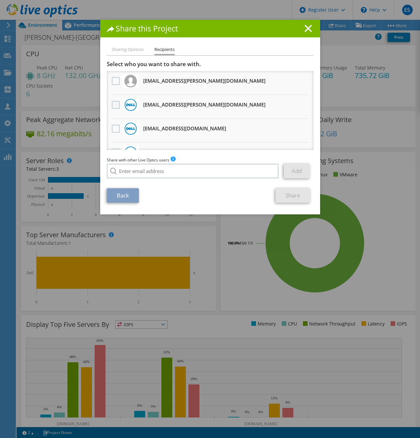
click at [114, 104] on label at bounding box center [117, 105] width 10 height 8
click at [0, 0] on input "checkbox" at bounding box center [0, 0] width 0 height 0
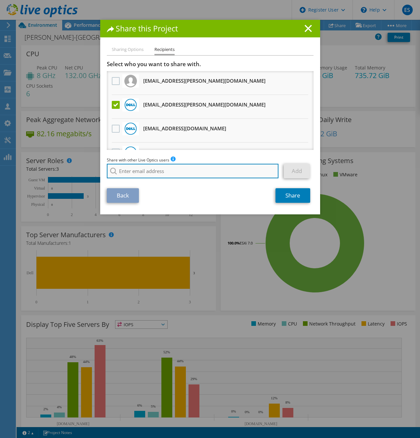
click at [191, 166] on input "search" at bounding box center [193, 171] width 172 height 15
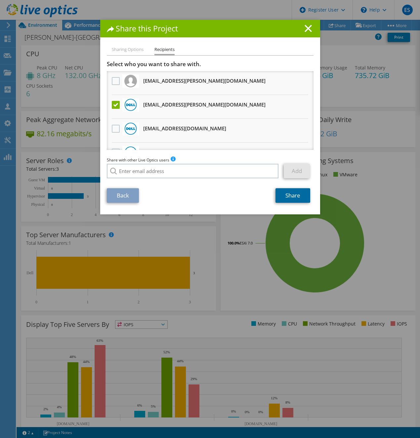
click at [286, 198] on link "Share" at bounding box center [293, 195] width 35 height 15
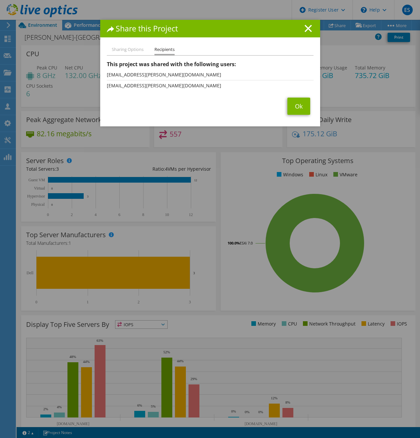
click at [305, 26] on icon at bounding box center [308, 28] width 7 height 7
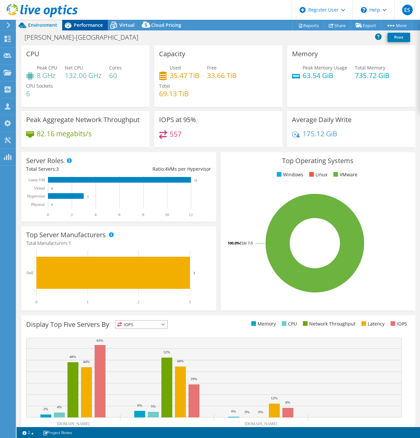
click at [96, 24] on span "Performance" at bounding box center [88, 25] width 29 height 6
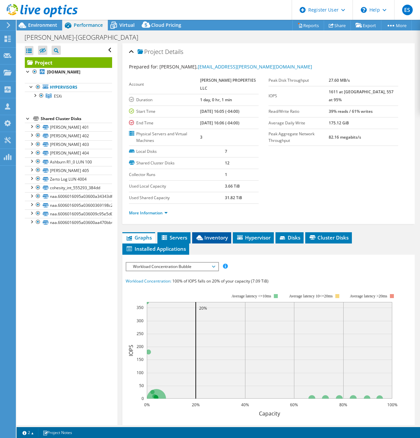
click at [208, 241] on span "Inventory" at bounding box center [212, 237] width 32 height 7
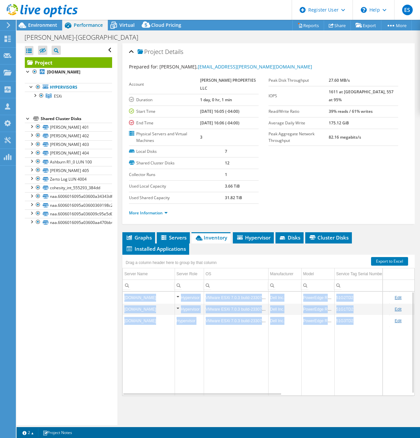
drag, startPoint x: 244, startPoint y: 405, endPoint x: 322, endPoint y: 406, distance: 77.4
click at [325, 395] on div "grid3.merrittproperties.com Hypervisor VMware ESXi 7.0.3 build-23307199 Dell In…" at bounding box center [269, 344] width 292 height 104
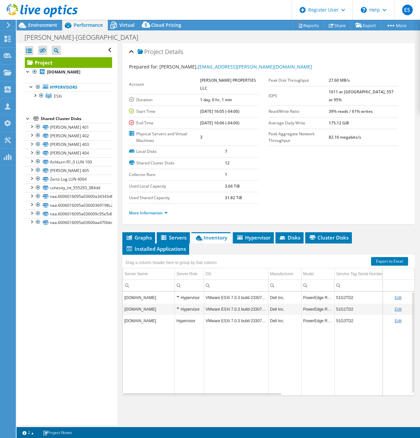
drag, startPoint x: 257, startPoint y: 411, endPoint x: 287, endPoint y: 407, distance: 30.1
click at [290, 398] on div "Graphs Servers Inventory Hypervisor Disks Cluster Disks Installed Applications …" at bounding box center [268, 314] width 293 height 165
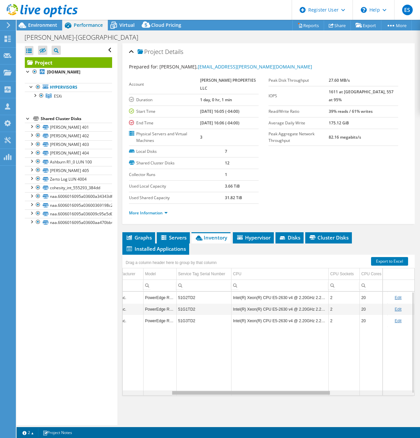
scroll to position [0, 230]
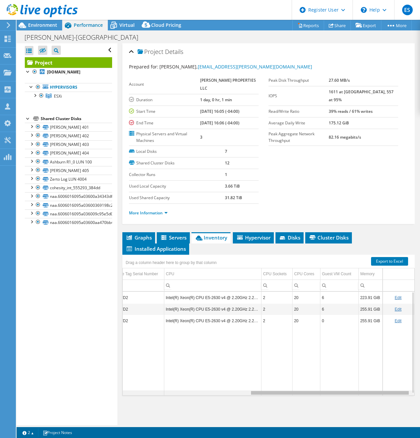
drag, startPoint x: 268, startPoint y: 408, endPoint x: 425, endPoint y: 409, distance: 156.9
click at [420, 409] on html "ES Dell User Eric Snipe Eric.Snipe@dell.com Dell My Profile Log Out \n Help Exp…" at bounding box center [210, 219] width 420 height 438
click at [232, 303] on td "Intel(R) Xeon(R) CPU E5-2630 v4 @ 2.20GHz 2.20 GHz" at bounding box center [212, 298] width 97 height 12
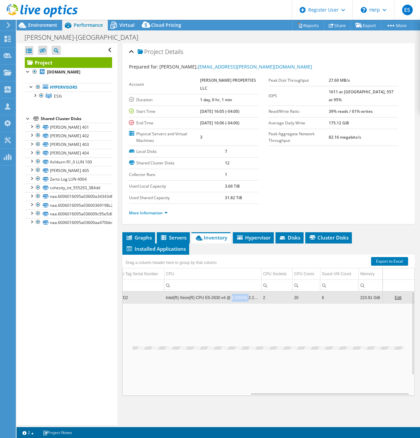
click at [232, 303] on td "Intel(R) Xeon(R) CPU E5-2630 v4 @ 2.20GHz 2.20 GHz" at bounding box center [212, 298] width 97 height 12
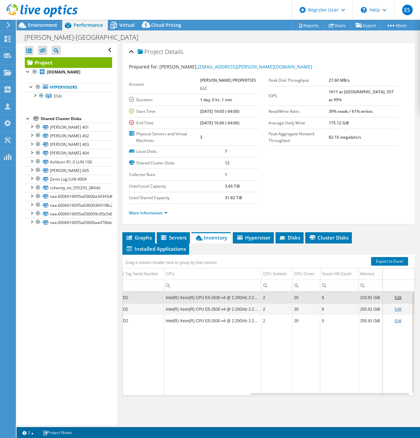
click at [231, 303] on td "Intel(R) Xeon(R) CPU E5-2630 v4 @ 2.20GHz 2.20 GHz" at bounding box center [212, 298] width 97 height 12
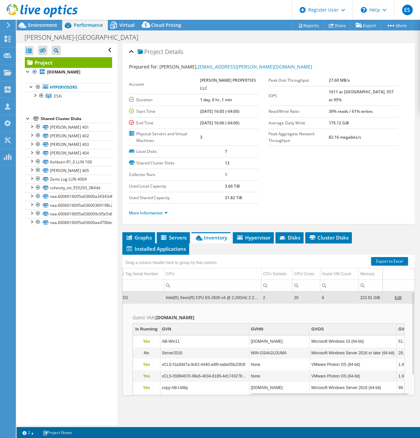
click at [231, 303] on td "Intel(R) Xeon(R) CPU E5-2630 v4 @ 2.20GHz 2.20 GHz" at bounding box center [212, 298] width 97 height 12
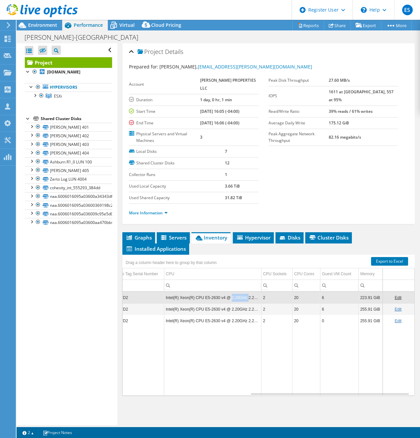
click at [231, 303] on td "Intel(R) Xeon(R) CPU E5-2630 v4 @ 2.20GHz 2.20 GHz" at bounding box center [212, 298] width 97 height 12
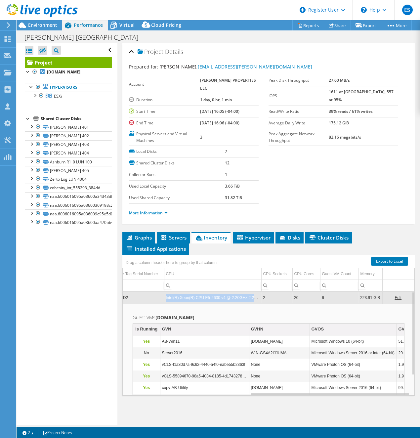
click at [231, 303] on td "Intel(R) Xeon(R) CPU E5-2630 v4 @ 2.20GHz 2.20 GHz" at bounding box center [212, 298] width 97 height 12
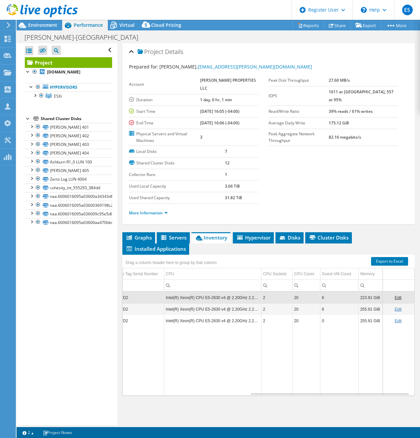
click at [231, 303] on td "Intel(R) Xeon(R) CPU E5-2630 v4 @ 2.20GHz 2.20 GHz" at bounding box center [212, 298] width 97 height 12
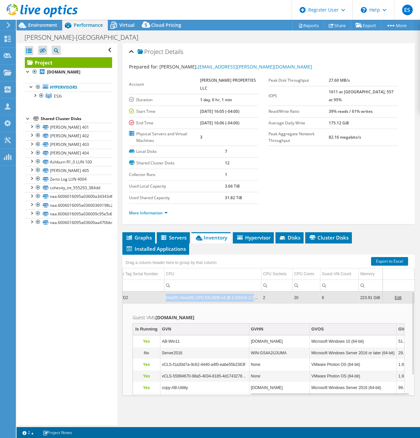
drag, startPoint x: 253, startPoint y: 311, endPoint x: 159, endPoint y: 310, distance: 94.3
click at [159, 303] on tr "grid3.merrittproperties.com Hypervisor VMware ESXi 7.0.3 build-23307199 Dell In…" at bounding box center [155, 298] width 517 height 12
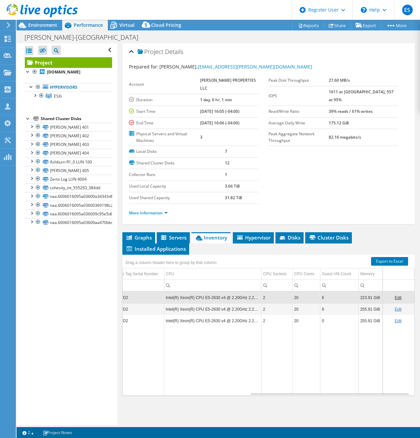
copy tr "Intel(R) Xeon(R) CPU E5-2630 v4 @ 2.20GHz 2.20 GHz"
click at [233, 303] on td "Intel(R) Xeon(R) CPU E5-2630 v4 @ 2.20GHz 2.20 GHz" at bounding box center [212, 298] width 97 height 12
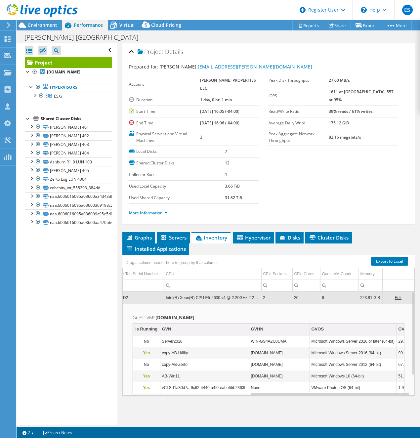
click at [264, 303] on td "2" at bounding box center [276, 298] width 31 height 12
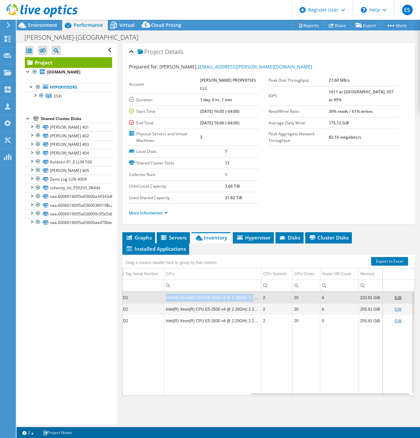
drag, startPoint x: 255, startPoint y: 312, endPoint x: 160, endPoint y: 311, distance: 95.3
click at [164, 303] on td "Intel(R) Xeon(R) CPU E5-2630 v4 @ 2.20GHz 2.20 GHz" at bounding box center [212, 298] width 97 height 12
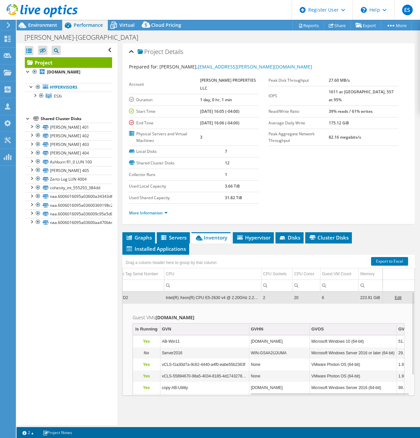
click at [221, 317] on td "Guest VMs grid3.merrittproperties.com Is Running GVN GVHN GVOS GVDCF GVDUF Used…" at bounding box center [269, 359] width 292 height 113
drag, startPoint x: 251, startPoint y: 310, endPoint x: 228, endPoint y: 310, distance: 22.5
click at [228, 303] on td "Intel(R) Xeon(R) CPU E5-2630 v4 @ 2.20GHz 2.20 GHz" at bounding box center [212, 298] width 97 height 12
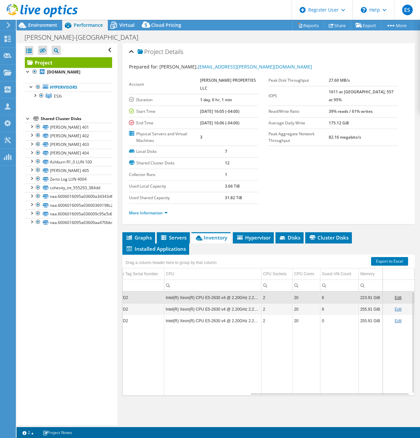
click at [197, 303] on td "Intel(R) Xeon(R) CPU E5-2630 v4 @ 2.20GHz 2.20 GHz" at bounding box center [212, 298] width 97 height 12
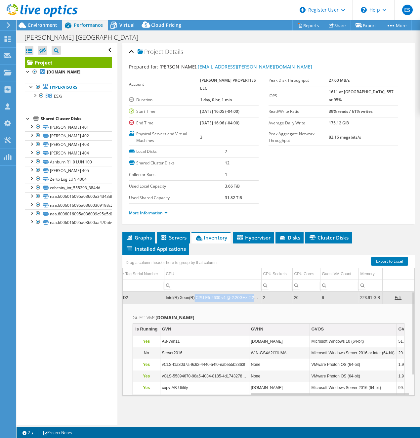
drag, startPoint x: 253, startPoint y: 310, endPoint x: 188, endPoint y: 310, distance: 65.2
click at [188, 303] on td "Intel(R) Xeon(R) CPU E5-2630 v4 @ 2.20GHz 2.20 GHz" at bounding box center [212, 298] width 97 height 12
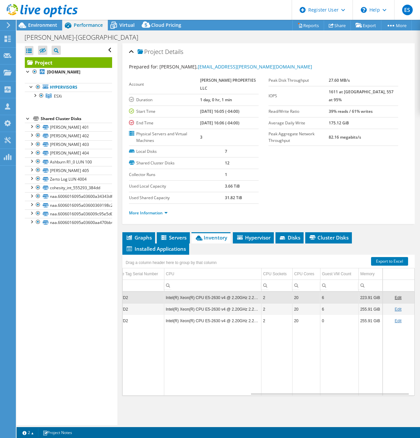
click at [268, 303] on td "2" at bounding box center [276, 298] width 31 height 12
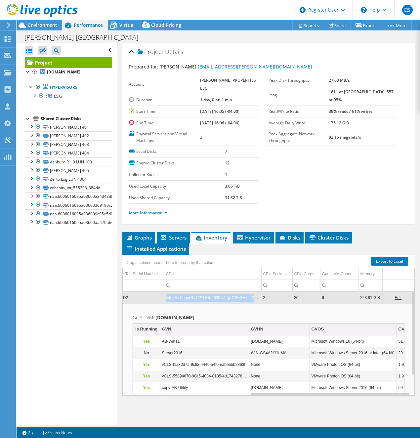
drag, startPoint x: 254, startPoint y: 311, endPoint x: 158, endPoint y: 306, distance: 95.8
click at [158, 303] on tr "grid3.merrittproperties.com Hypervisor VMware ESXi 7.0.3 build-23307199 Dell In…" at bounding box center [155, 298] width 517 height 12
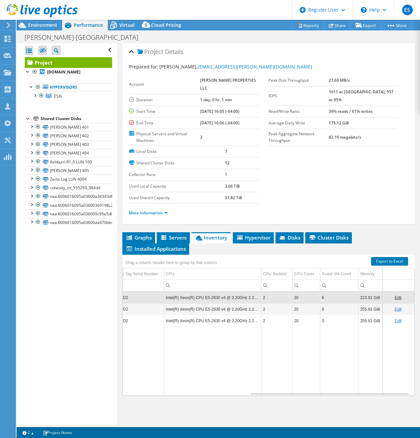
copy tr "Intel(R) Xeon(R) CPU E5-2630 v4 @ 2.20GHz 2.20 GHz"
click at [249, 303] on td "Intel(R) Xeon(R) CPU E5-2630 v4 @ 2.20GHz 2.20 GHz" at bounding box center [212, 298] width 97 height 12
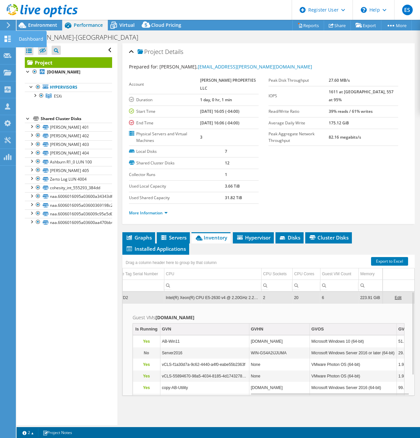
click at [9, 36] on use at bounding box center [8, 39] width 6 height 6
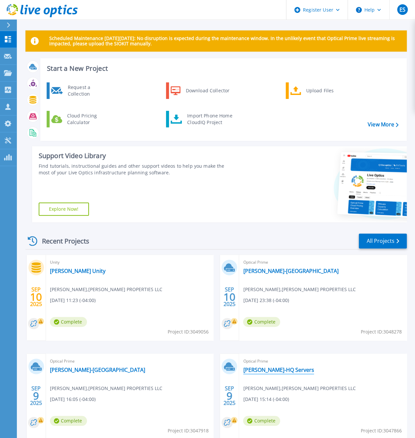
click at [262, 371] on link "[PERSON_NAME]-HQ Servers" at bounding box center [278, 370] width 71 height 7
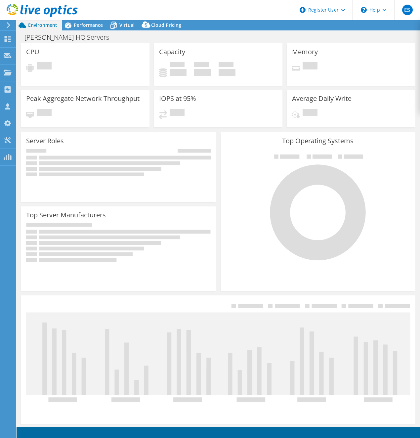
select select "USD"
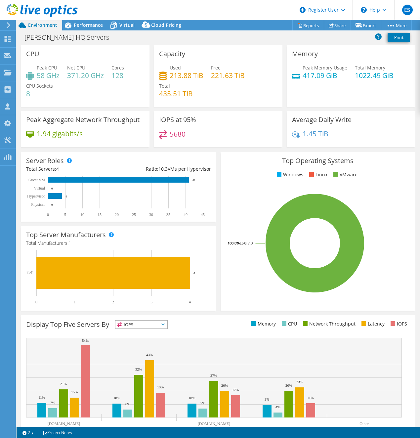
scroll to position [21, 0]
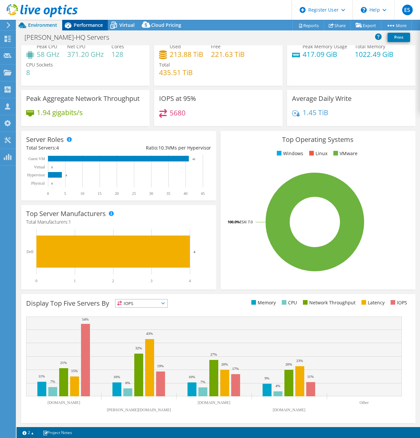
click at [84, 25] on span "Performance" at bounding box center [88, 25] width 29 height 6
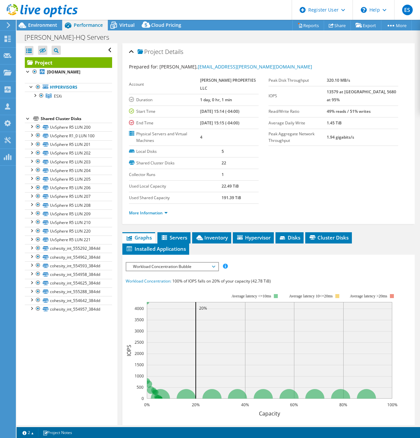
scroll to position [0, 0]
click at [223, 241] on span "Inventory" at bounding box center [212, 237] width 32 height 7
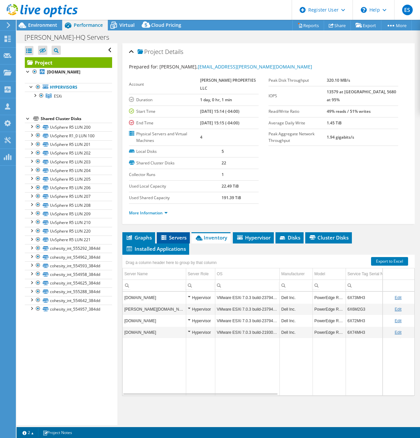
click at [184, 241] on span "Servers" at bounding box center [173, 237] width 26 height 7
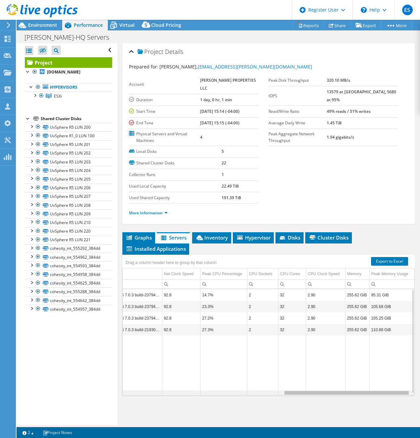
scroll to position [0, 367]
drag, startPoint x: 214, startPoint y: 407, endPoint x: 400, endPoint y: 407, distance: 186.0
click at [400, 407] on body "ES Dell User [PERSON_NAME] [PERSON_NAME][EMAIL_ADDRESS][DOMAIN_NAME] Dell My Pr…" at bounding box center [210, 219] width 420 height 438
click at [218, 241] on span "Inventory" at bounding box center [212, 237] width 32 height 7
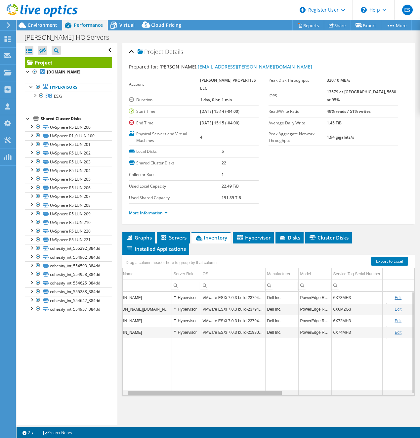
scroll to position [0, 0]
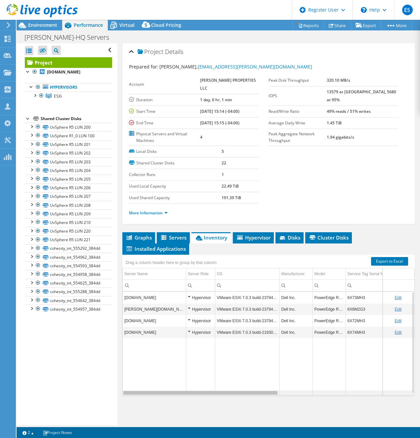
drag, startPoint x: 233, startPoint y: 404, endPoint x: 207, endPoint y: 400, distance: 26.8
click at [207, 400] on body "ES Dell User [PERSON_NAME] [PERSON_NAME][EMAIL_ADDRESS][DOMAIN_NAME] Dell My Pr…" at bounding box center [210, 219] width 420 height 438
drag, startPoint x: 267, startPoint y: 405, endPoint x: 282, endPoint y: 405, distance: 15.6
click at [282, 396] on tr "Data grid" at bounding box center [388, 367] width 530 height 58
click at [398, 303] on td "Edit" at bounding box center [399, 298] width 32 height 12
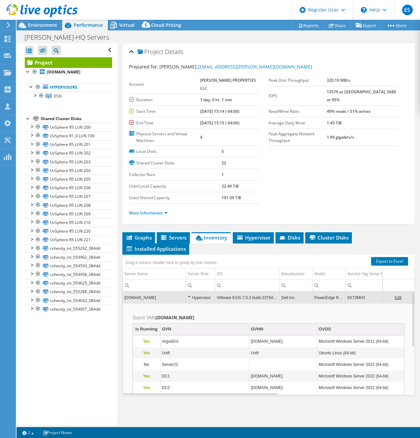
click at [395, 300] on link "Edit" at bounding box center [398, 298] width 7 height 5
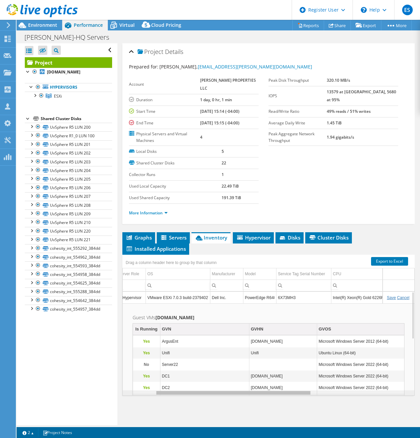
scroll to position [0, 97]
drag, startPoint x: 226, startPoint y: 407, endPoint x: 281, endPoint y: 412, distance: 55.8
click at [281, 412] on body "ES Dell User [PERSON_NAME] [PERSON_NAME][EMAIL_ADDRESS][DOMAIN_NAME] Dell My Pr…" at bounding box center [210, 219] width 420 height 438
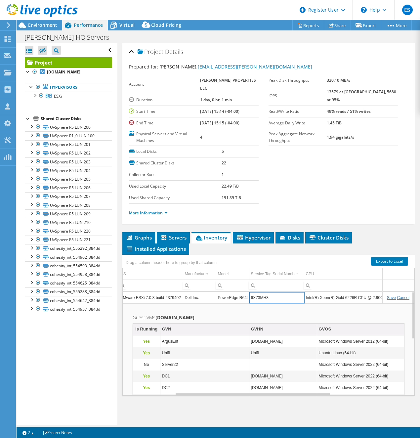
click at [257, 302] on input "6X73MH3" at bounding box center [277, 298] width 55 height 9
click at [324, 302] on input "Intel(R) Xeon(R) Gold 6226R CPU @ 2.90GHz 2.89 GHz" at bounding box center [353, 298] width 98 height 9
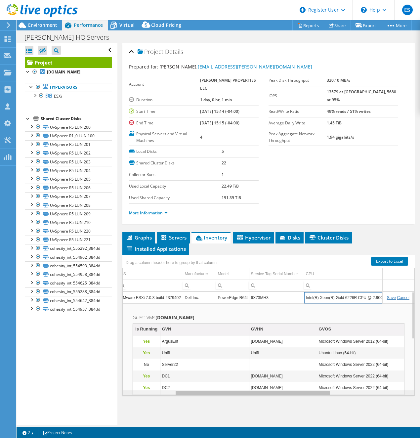
scroll to position [0, 0]
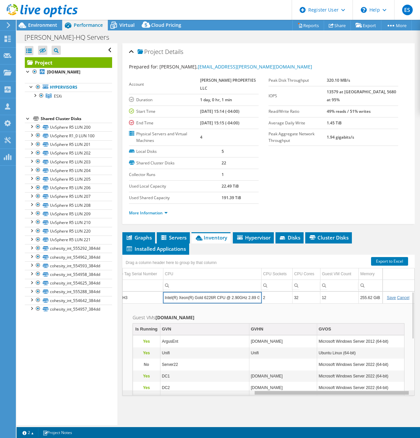
drag, startPoint x: 307, startPoint y: 406, endPoint x: 412, endPoint y: 412, distance: 105.4
click at [412, 412] on body "ES Dell User [PERSON_NAME] [PERSON_NAME][EMAIL_ADDRESS][DOMAIN_NAME] Dell My Pr…" at bounding box center [210, 219] width 420 height 438
click at [40, 23] on span "Environment" at bounding box center [42, 25] width 29 height 6
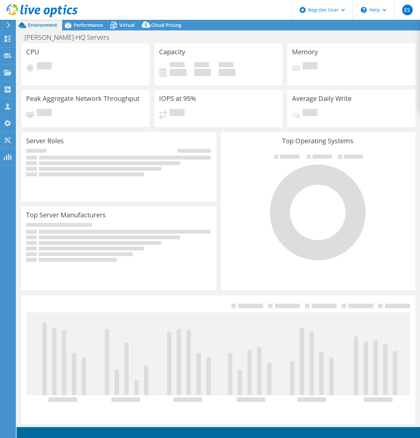
select select "USD"
click at [27, 10] on icon at bounding box center [42, 11] width 71 height 14
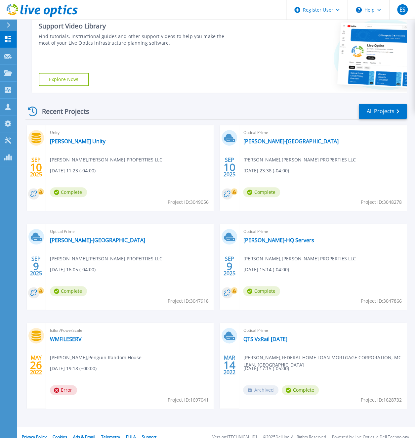
scroll to position [132, 0]
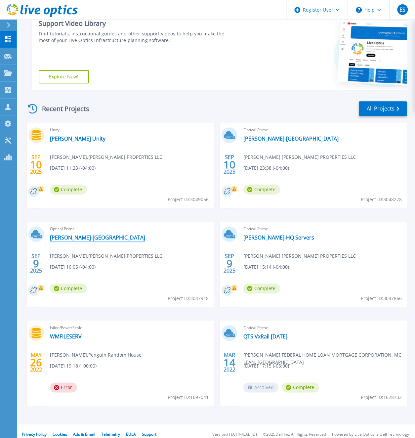
click at [65, 241] on link "[PERSON_NAME]-[GEOGRAPHIC_DATA]" at bounding box center [97, 237] width 95 height 7
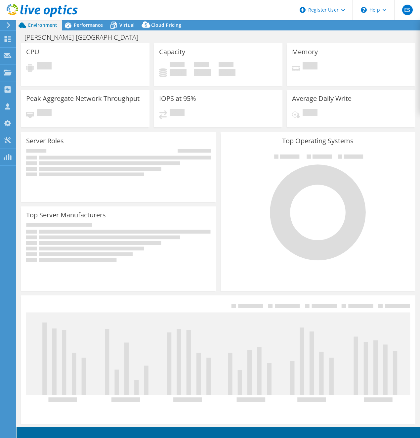
select select "USD"
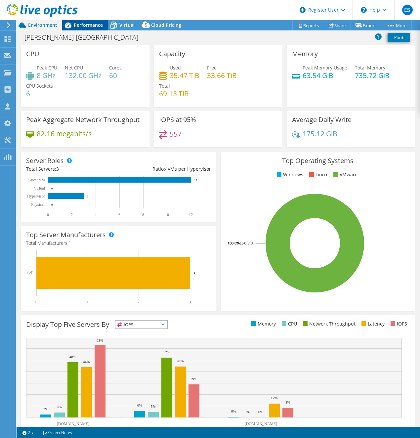
click at [98, 23] on span "Performance" at bounding box center [88, 25] width 29 height 6
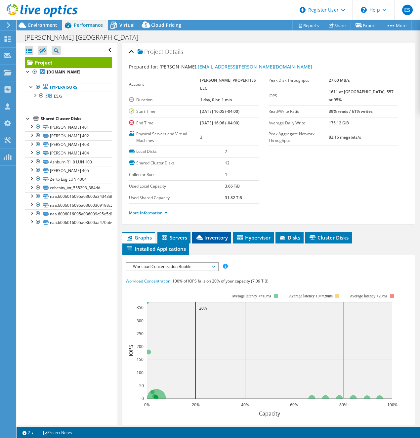
click at [211, 241] on span "Inventory" at bounding box center [212, 237] width 32 height 7
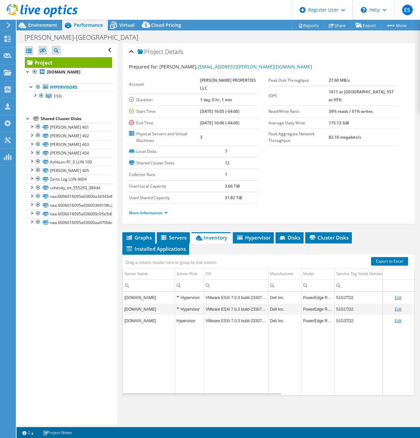
click at [153, 303] on td "[DOMAIN_NAME]" at bounding box center [149, 298] width 52 height 12
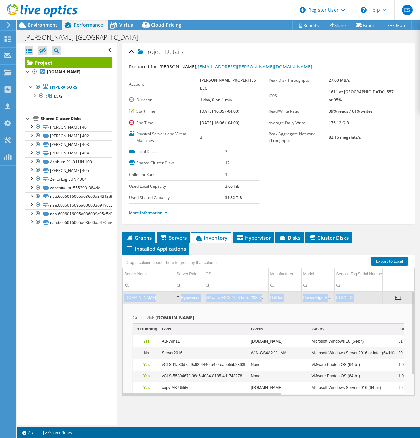
drag, startPoint x: 268, startPoint y: 409, endPoint x: 252, endPoint y: 407, distance: 16.6
click at [252, 398] on div "Graphs Servers Inventory Hypervisor Disks Cluster Disks Installed Applications …" at bounding box center [268, 314] width 293 height 165
click at [180, 302] on div "Hypervisor" at bounding box center [189, 298] width 25 height 8
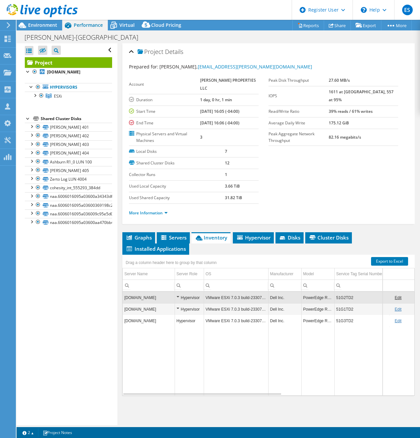
click at [395, 300] on link "Edit" at bounding box center [398, 298] width 7 height 5
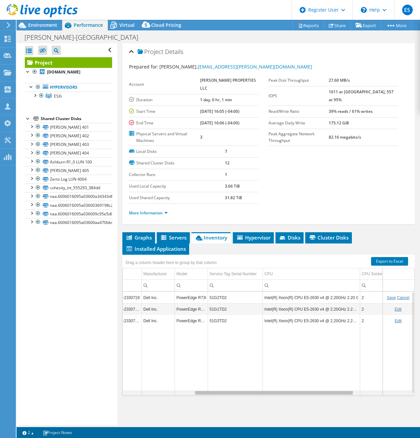
scroll to position [0, 133]
drag, startPoint x: 260, startPoint y: 407, endPoint x: 337, endPoint y: 407, distance: 76.8
click at [337, 407] on body "ES Dell User [PERSON_NAME] [PERSON_NAME][EMAIL_ADDRESS][DOMAIN_NAME] Dell My Pr…" at bounding box center [210, 219] width 420 height 438
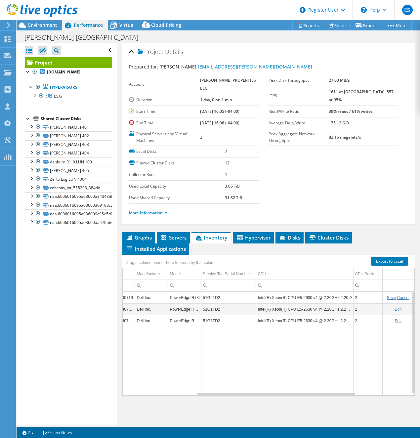
click at [305, 302] on input "Intel(R) Xeon(R) CPU E5-2630 v4 @ 2.20GHz 2.20 GHz" at bounding box center [304, 298] width 97 height 9
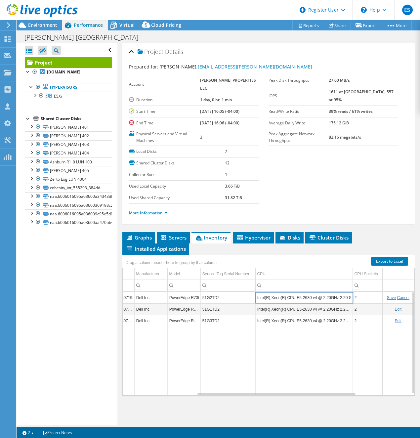
click at [391, 300] on link "Save" at bounding box center [391, 298] width 9 height 5
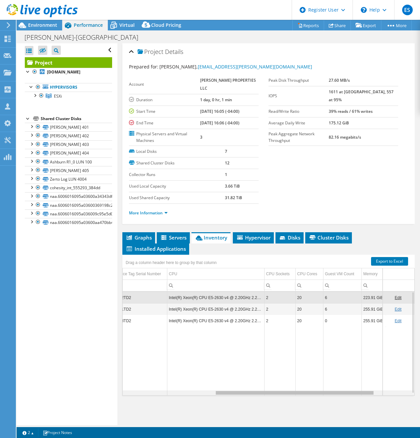
scroll to position [0, 230]
drag, startPoint x: 344, startPoint y: 408, endPoint x: 415, endPoint y: 412, distance: 70.9
click at [415, 412] on body "ES Dell User [PERSON_NAME] [PERSON_NAME][EMAIL_ADDRESS][DOMAIN_NAME] Dell My Pr…" at bounding box center [210, 219] width 420 height 438
click at [26, 11] on use at bounding box center [42, 10] width 71 height 13
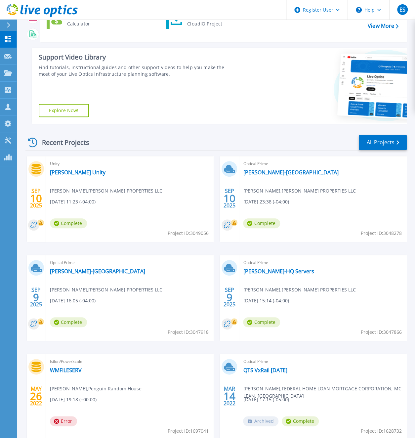
scroll to position [99, 0]
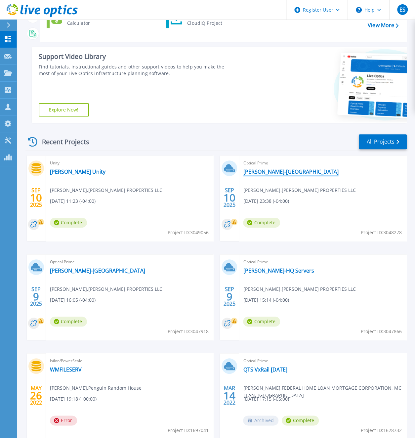
click at [265, 175] on link "[PERSON_NAME]-[GEOGRAPHIC_DATA]" at bounding box center [290, 171] width 95 height 7
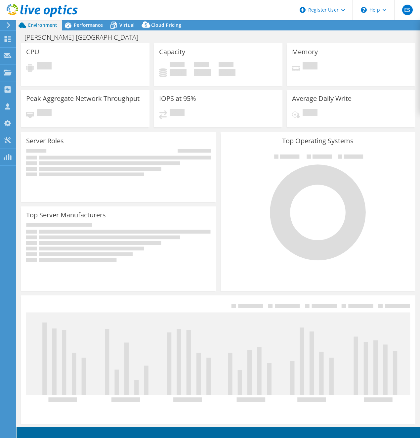
select select "USD"
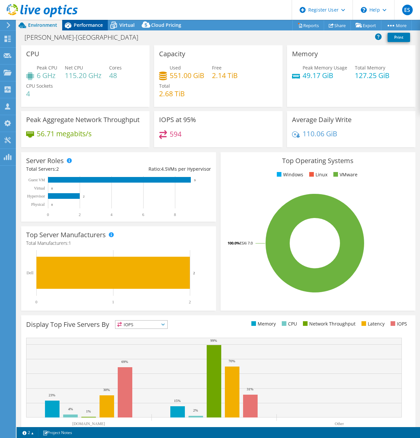
click at [94, 22] on span "Performance" at bounding box center [88, 25] width 29 height 6
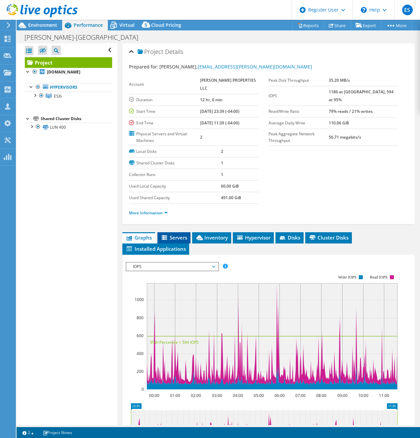
click at [182, 241] on span "Servers" at bounding box center [174, 237] width 26 height 7
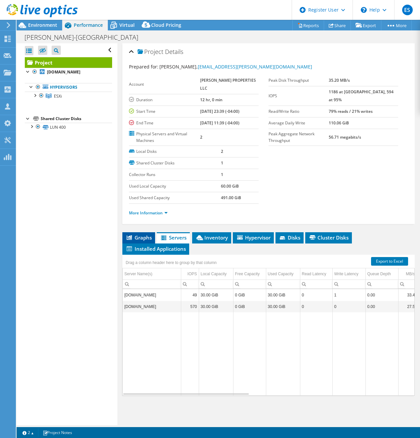
click at [152, 241] on span "Graphs" at bounding box center [139, 237] width 26 height 7
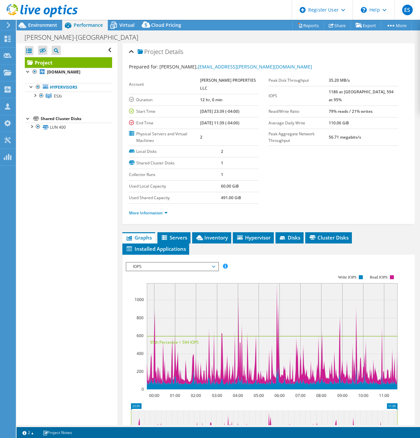
scroll to position [122, 0]
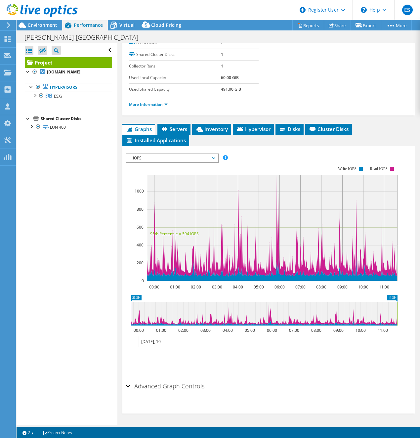
click at [197, 158] on span "IOPS" at bounding box center [172, 158] width 85 height 8
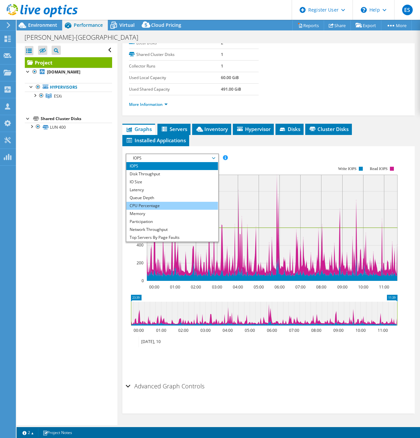
click at [171, 207] on li "CPU Percentage" at bounding box center [172, 206] width 92 height 8
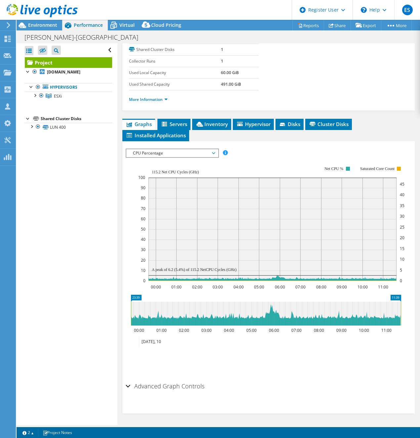
click at [186, 157] on span "CPU Percentage" at bounding box center [172, 153] width 85 height 8
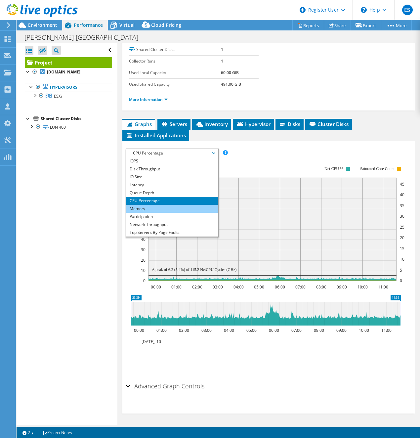
click at [158, 213] on li "Memory" at bounding box center [172, 209] width 92 height 8
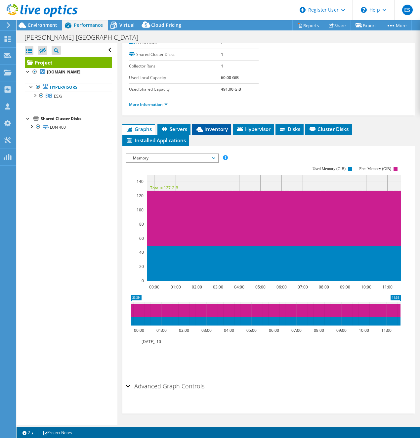
click at [214, 130] on span "Inventory" at bounding box center [212, 129] width 32 height 7
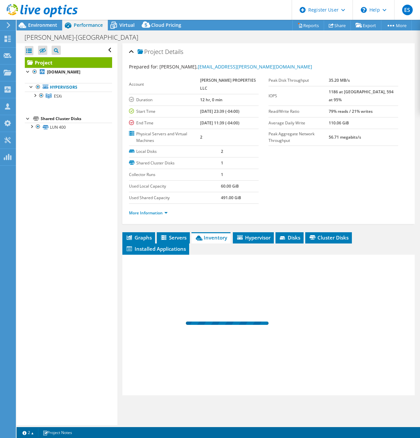
scroll to position [0, 0]
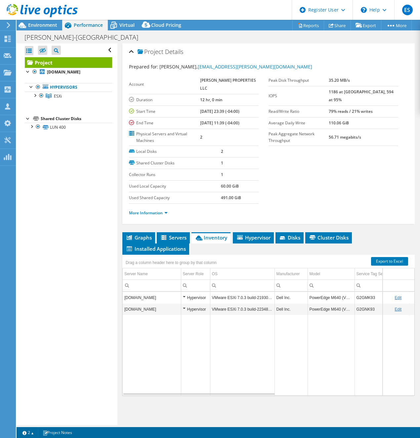
click at [395, 300] on link "Edit" at bounding box center [398, 298] width 7 height 5
drag, startPoint x: 223, startPoint y: 410, endPoint x: 254, endPoint y: 413, distance: 31.3
click at [254, 415] on div "Project Details Prepared for: Michael Lopata, mlopata@merritt-companies.com Acc…" at bounding box center [268, 234] width 302 height 382
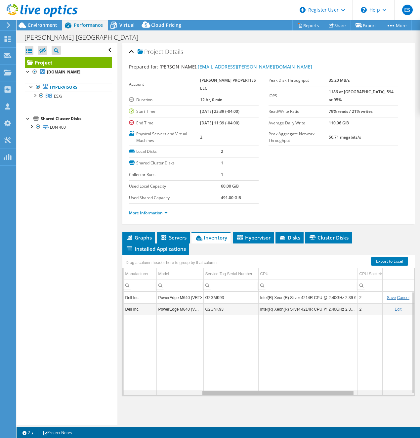
scroll to position [0, 204]
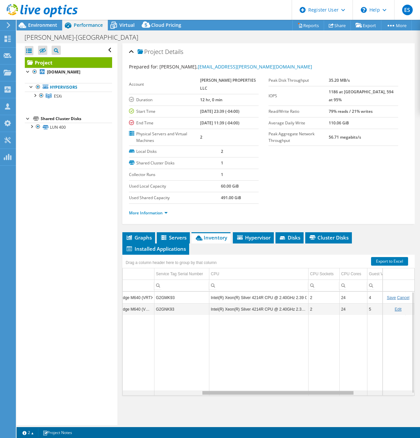
drag, startPoint x: 250, startPoint y: 408, endPoint x: 361, endPoint y: 406, distance: 111.2
click at [361, 406] on body "ES Dell User Eric Snipe Eric.Snipe@dell.com Dell My Profile Log Out \n Help Exp…" at bounding box center [210, 219] width 420 height 438
click at [243, 302] on input "Intel(R) Xeon(R) Silver 4214R CPU @ 2.40GHz 2.39 GHz" at bounding box center [256, 298] width 99 height 9
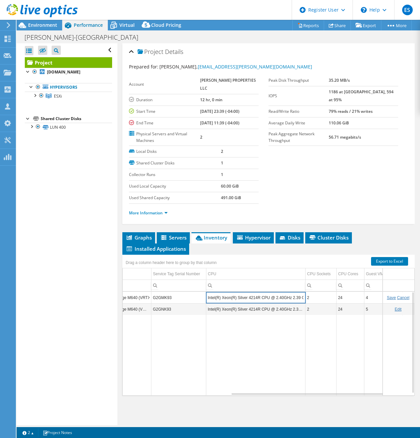
click at [243, 302] on input "Intel(R) Xeon(R) Silver 4214R CPU @ 2.40GHz 2.39 GHz" at bounding box center [255, 298] width 99 height 9
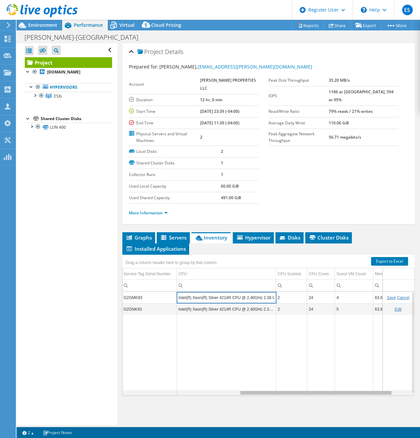
scroll to position [0, 252]
drag, startPoint x: 352, startPoint y: 408, endPoint x: 406, endPoint y: 409, distance: 54.0
click at [406, 412] on body "ES Dell User Eric Snipe Eric.Snipe@dell.com Dell My Profile Log Out \n Help Exp…" at bounding box center [210, 219] width 420 height 438
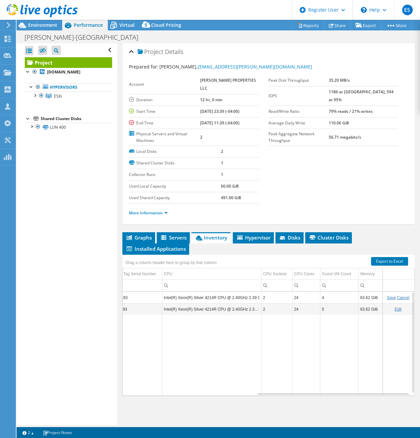
click at [289, 398] on div "Graphs Servers Inventory Hypervisor Disks Cluster Disks Installed Applications …" at bounding box center [268, 314] width 293 height 165
drag, startPoint x: 289, startPoint y: 408, endPoint x: 281, endPoint y: 405, distance: 8.8
click at [281, 405] on body "ES Dell User Eric Snipe Eric.Snipe@dell.com Dell My Profile Log Out \n Help Exp…" at bounding box center [210, 219] width 420 height 438
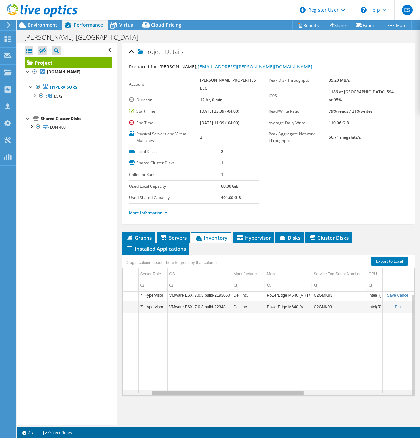
scroll to position [0, 0]
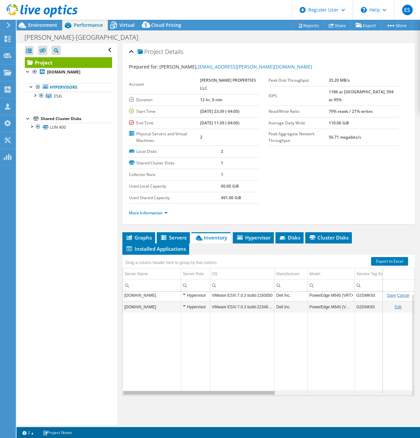
drag, startPoint x: 281, startPoint y: 405, endPoint x: 150, endPoint y: 366, distance: 137.4
click at [140, 379] on body "ES Dell User Eric Snipe Eric.Snipe@dell.com Dell My Profile Log Out \n Help Exp…" at bounding box center [210, 219] width 420 height 438
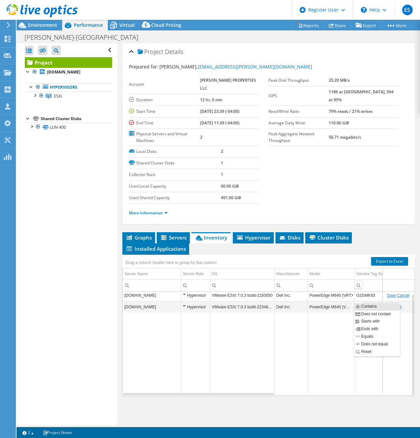
drag, startPoint x: 279, startPoint y: 366, endPoint x: 377, endPoint y: 328, distance: 105.8
click at [279, 366] on td "Data grid" at bounding box center [291, 353] width 33 height 81
click at [367, 300] on input "G2GMK93" at bounding box center [382, 295] width 55 height 9
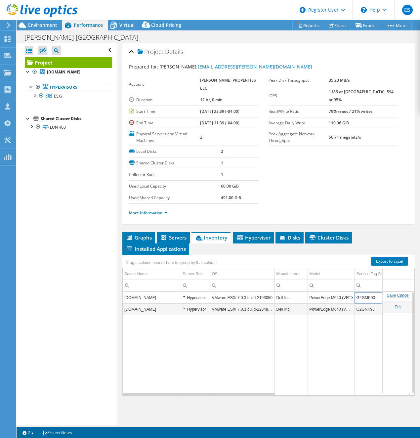
click at [367, 302] on input "G2GMK93" at bounding box center [382, 298] width 55 height 9
click at [50, 24] on span "Environment" at bounding box center [42, 25] width 29 height 6
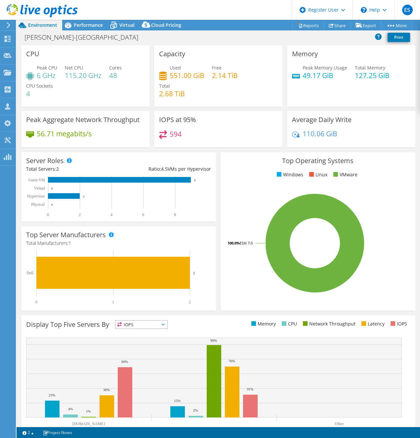
click at [15, 7] on icon at bounding box center [42, 11] width 71 height 14
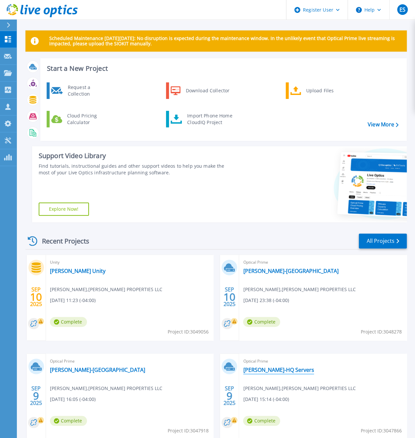
click at [257, 370] on link "[PERSON_NAME]-HQ Servers" at bounding box center [278, 370] width 71 height 7
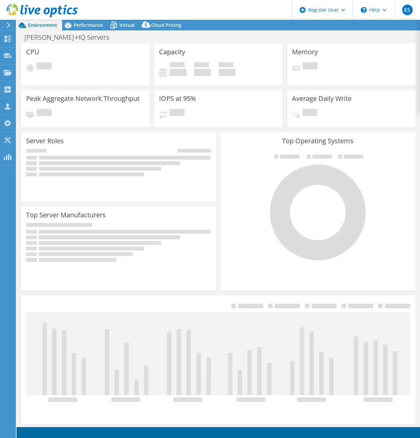
select select "USD"
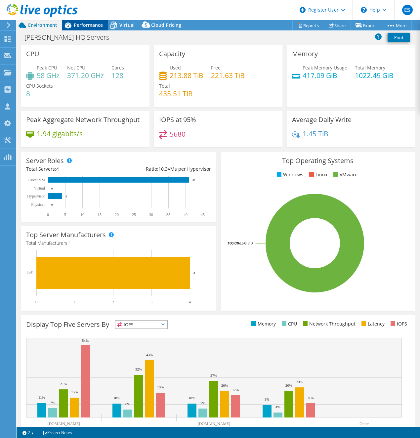
click at [85, 29] on div "Performance" at bounding box center [85, 25] width 46 height 11
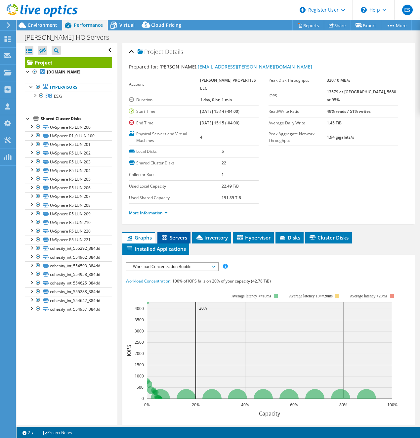
click at [179, 241] on span "Servers" at bounding box center [174, 237] width 26 height 7
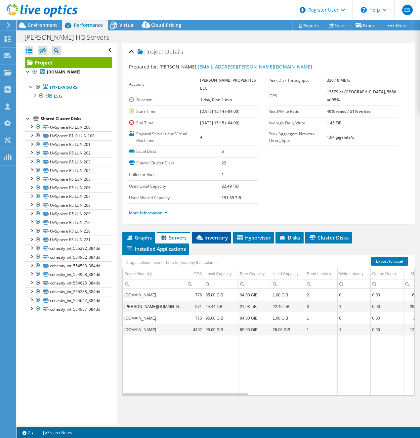
click at [214, 241] on span "Inventory" at bounding box center [212, 237] width 32 height 7
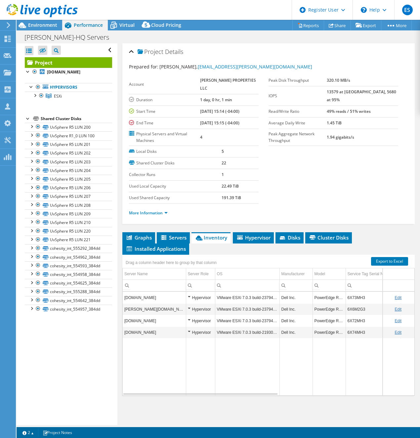
click at [9, 9] on use at bounding box center [42, 10] width 71 height 13
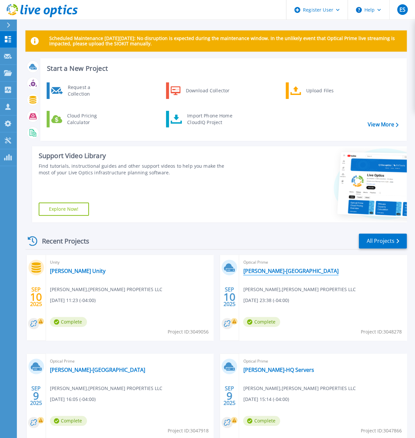
click at [268, 271] on link "[PERSON_NAME]-[GEOGRAPHIC_DATA]" at bounding box center [290, 271] width 95 height 7
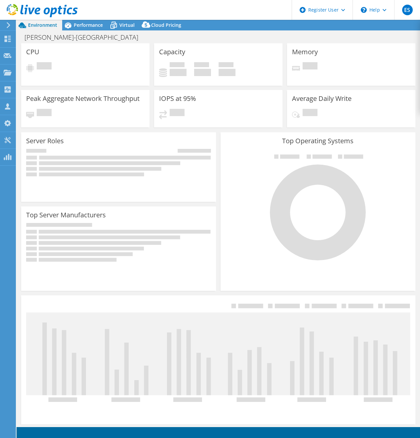
select select "USD"
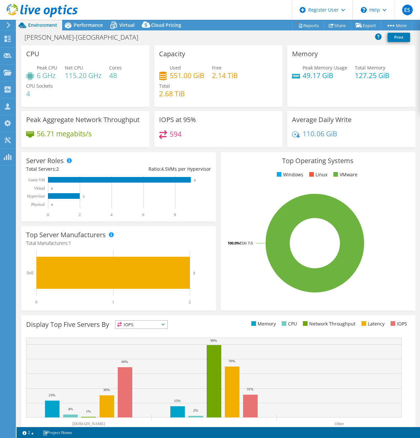
click at [84, 31] on div "Merritt-NC Print" at bounding box center [219, 37] width 404 height 12
click at [85, 23] on span "Performance" at bounding box center [88, 25] width 29 height 6
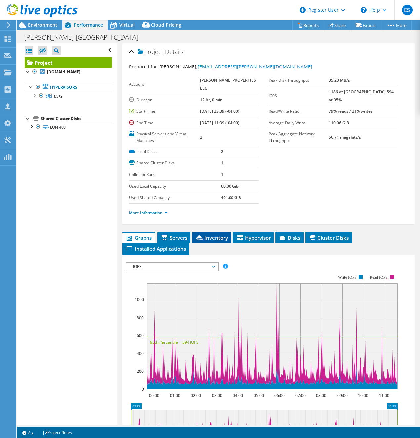
click at [225, 241] on span "Inventory" at bounding box center [212, 237] width 32 height 7
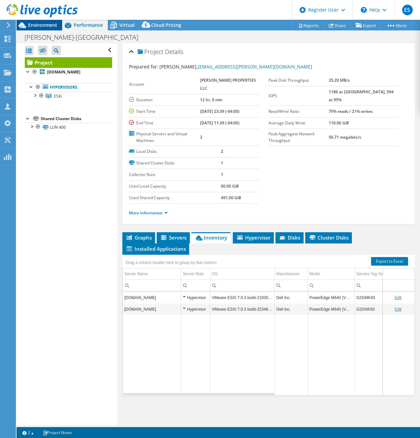
click at [31, 25] on span "Environment" at bounding box center [42, 25] width 29 height 6
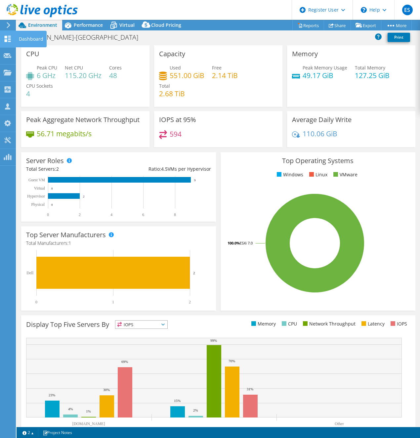
click at [7, 37] on icon at bounding box center [8, 39] width 8 height 6
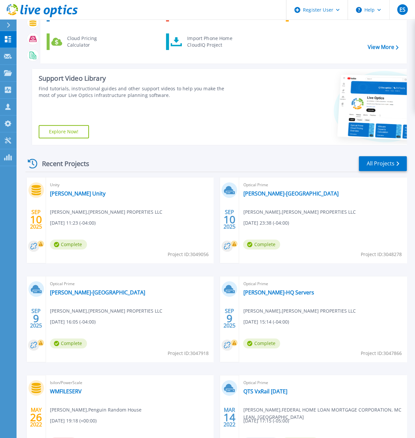
scroll to position [139, 0]
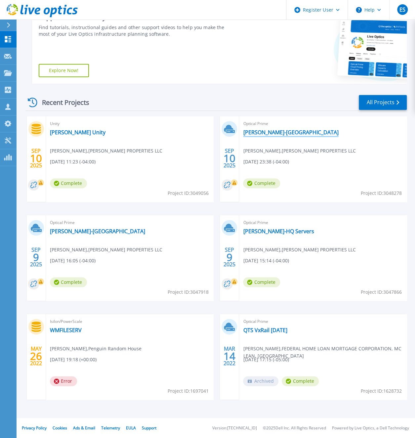
click at [257, 133] on link "[PERSON_NAME]-[GEOGRAPHIC_DATA]" at bounding box center [290, 132] width 95 height 7
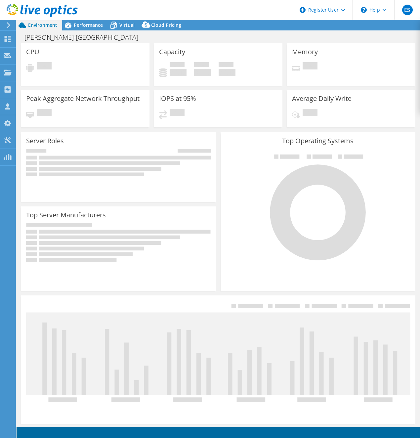
select select "USD"
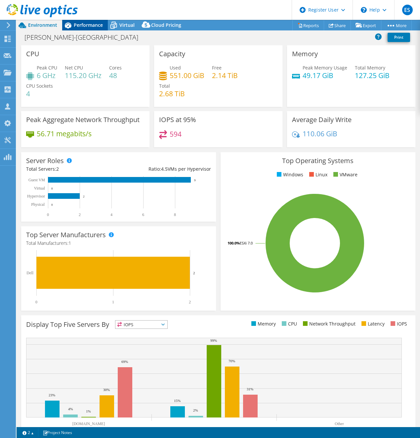
click at [90, 25] on span "Performance" at bounding box center [88, 25] width 29 height 6
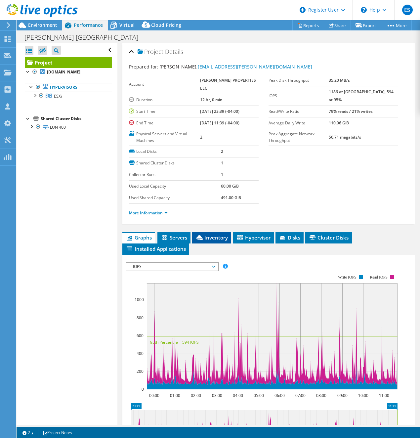
click at [207, 241] on span "Inventory" at bounding box center [212, 237] width 32 height 7
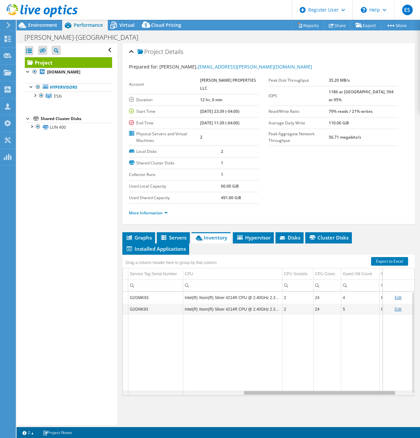
drag, startPoint x: 258, startPoint y: 408, endPoint x: 381, endPoint y: 417, distance: 122.8
click at [381, 417] on body "ES Dell User [PERSON_NAME] [PERSON_NAME][EMAIL_ADDRESS][DOMAIN_NAME] Dell My Pr…" at bounding box center [210, 219] width 420 height 438
click at [173, 241] on span "Servers" at bounding box center [173, 237] width 26 height 7
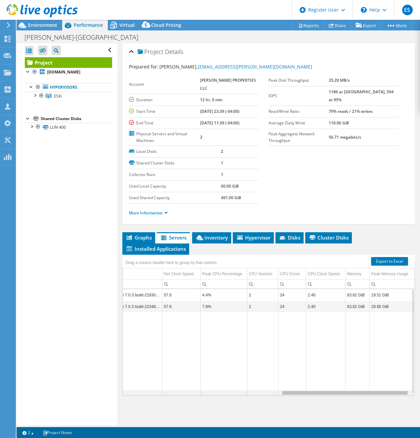
scroll to position [0, 358]
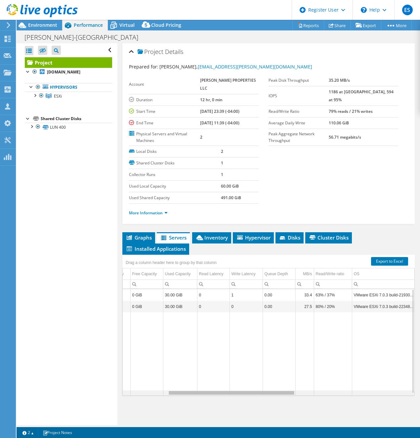
drag, startPoint x: 241, startPoint y: 411, endPoint x: 295, endPoint y: 411, distance: 53.3
click at [295, 411] on body "ES Dell User [PERSON_NAME] [PERSON_NAME][EMAIL_ADDRESS][DOMAIN_NAME] Dell My Pr…" at bounding box center [210, 219] width 420 height 438
click at [284, 246] on div "Project Details Prepared for: [PERSON_NAME], [EMAIL_ADDRESS][PERSON_NAME][DOMAI…" at bounding box center [268, 234] width 302 height 382
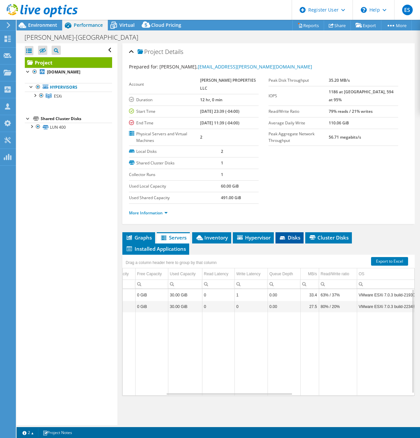
click at [285, 241] on span "Disks" at bounding box center [290, 237] width 22 height 7
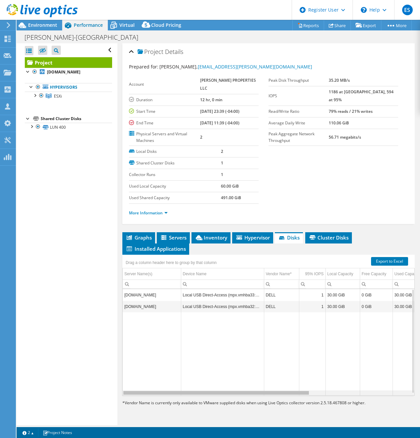
drag, startPoint x: 255, startPoint y: 408, endPoint x: 178, endPoint y: 371, distance: 85.8
click at [178, 371] on body "ES Dell User [PERSON_NAME] [PERSON_NAME][EMAIL_ADDRESS][DOMAIN_NAME] Dell My Pr…" at bounding box center [210, 219] width 420 height 438
click at [319, 241] on span "Cluster Disks" at bounding box center [329, 237] width 40 height 7
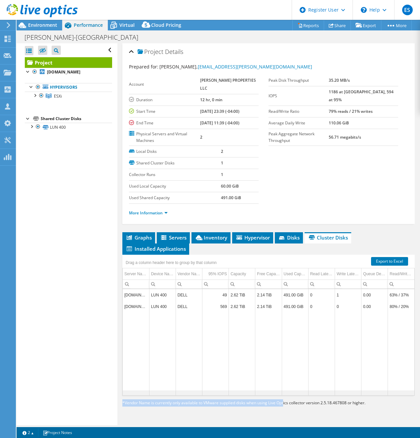
drag, startPoint x: 210, startPoint y: 407, endPoint x: 284, endPoint y: 417, distance: 74.2
click at [284, 407] on section "Export to Excel Drag a column header here to group by that column Server Name(s…" at bounding box center [268, 331] width 293 height 152
click at [266, 241] on span "Hypervisor" at bounding box center [253, 237] width 34 height 7
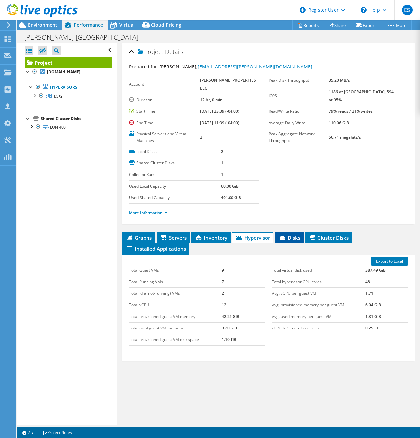
click at [281, 241] on span "Disks" at bounding box center [290, 237] width 22 height 7
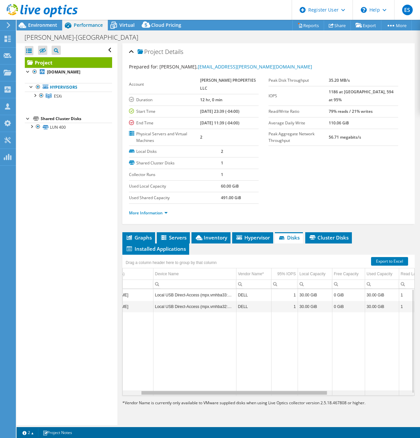
drag, startPoint x: 246, startPoint y: 404, endPoint x: 267, endPoint y: 405, distance: 20.6
click at [267, 405] on body "ES Dell User [PERSON_NAME] [PERSON_NAME][EMAIL_ADDRESS][DOMAIN_NAME] Dell My Pr…" at bounding box center [210, 219] width 420 height 438
click at [321, 241] on span "Cluster Disks" at bounding box center [329, 237] width 40 height 7
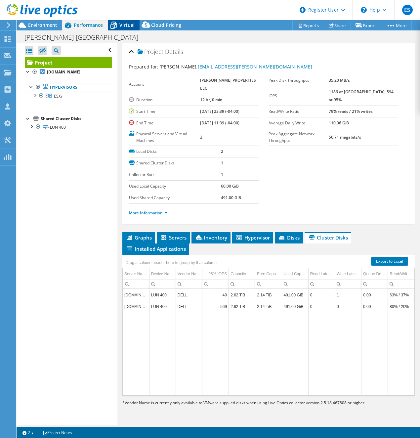
click at [117, 25] on icon at bounding box center [114, 26] width 12 height 12
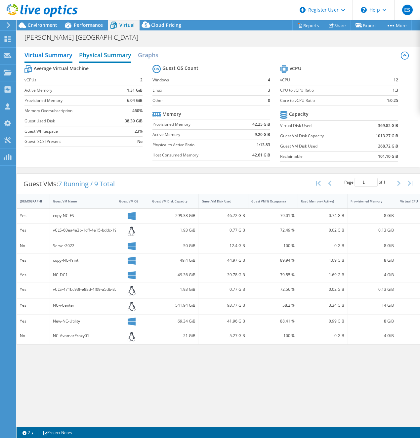
click at [116, 55] on h2 "Physical Summary" at bounding box center [105, 55] width 52 height 15
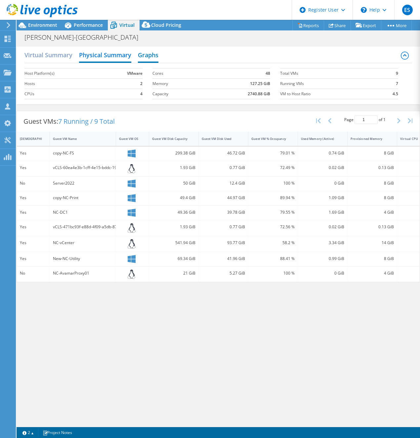
click at [146, 57] on h2 "Graphs" at bounding box center [148, 55] width 21 height 15
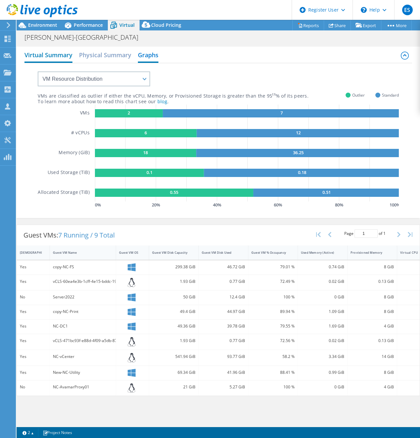
click at [56, 51] on h2 "Virtual Summary" at bounding box center [48, 55] width 48 height 15
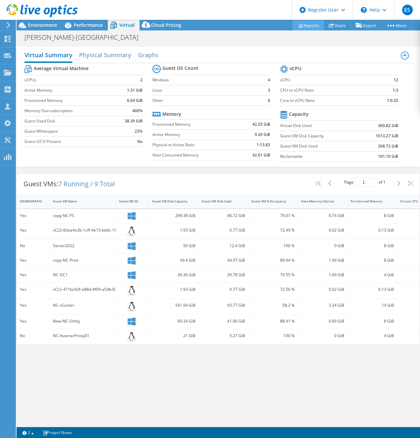
click at [308, 24] on link "Reports" at bounding box center [309, 25] width 32 height 10
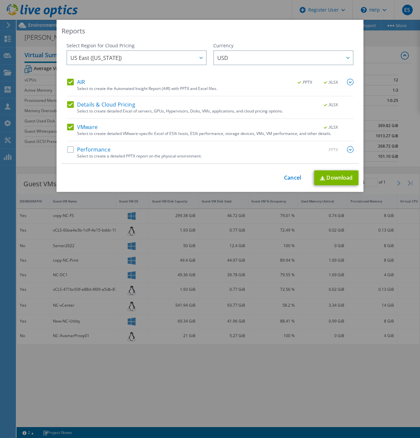
click at [68, 151] on label "Performance" at bounding box center [88, 149] width 43 height 7
click at [0, 0] on input "Performance" at bounding box center [0, 0] width 0 height 0
click at [332, 182] on link "Download" at bounding box center [336, 177] width 44 height 15
